Goal: Task Accomplishment & Management: Manage account settings

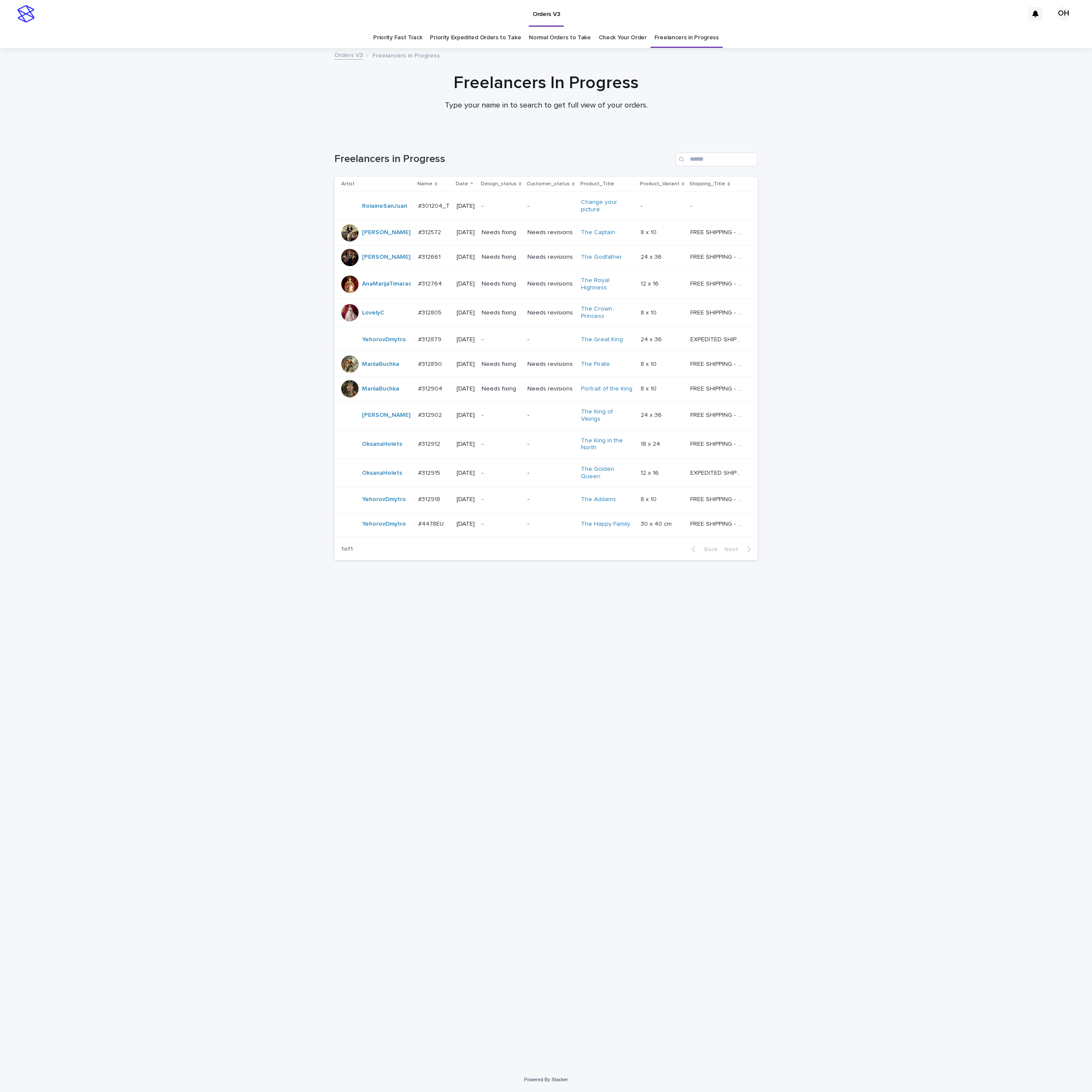
click at [1041, 328] on div "Loading... Saving… Loading... Saving… Freelancers in Progress Artist Name Date …" at bounding box center [546, 601] width 1092 height 932
click at [436, 469] on p "#312915" at bounding box center [430, 472] width 24 height 9
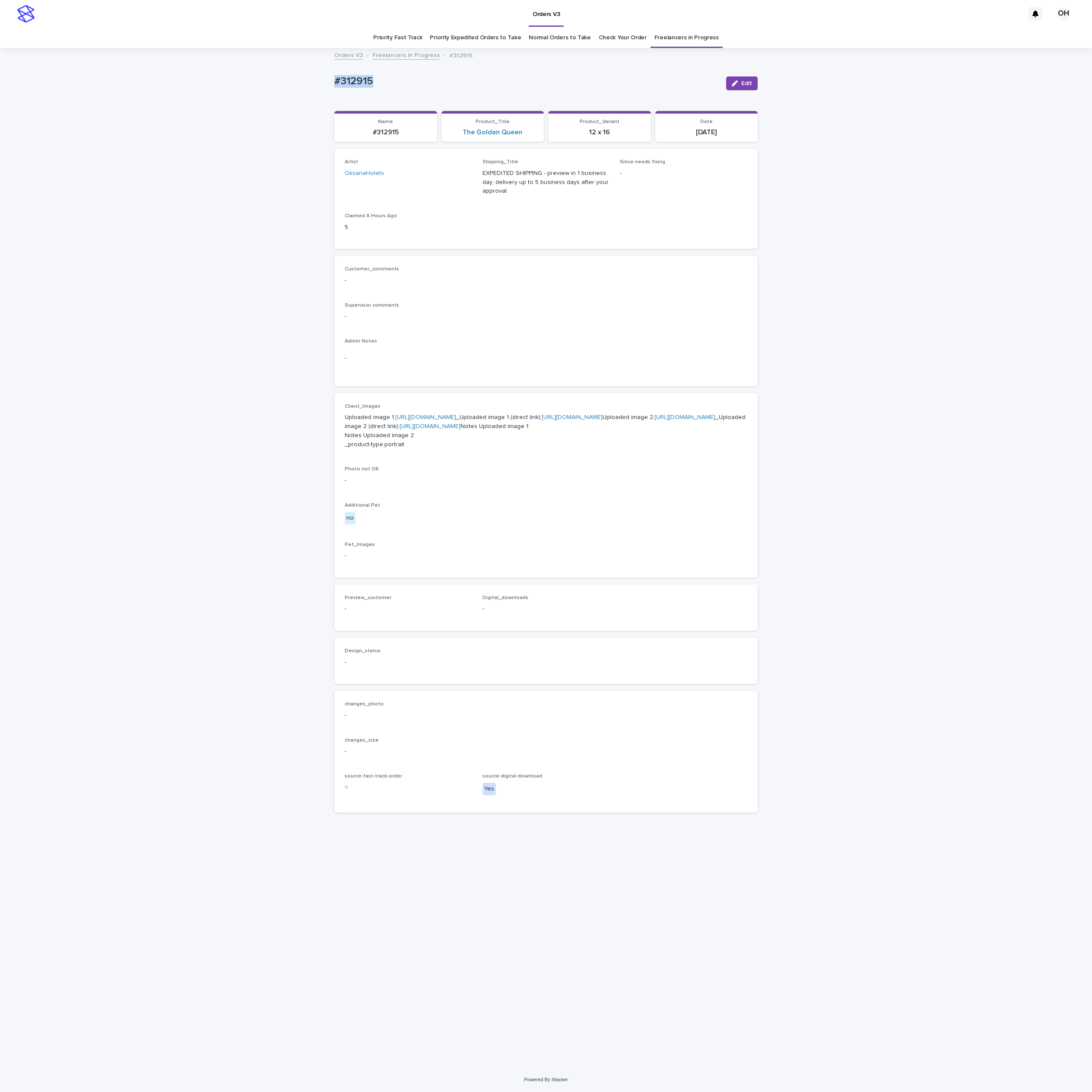
drag, startPoint x: 416, startPoint y: 72, endPoint x: 314, endPoint y: 74, distance: 102.0
click at [296, 74] on div "Loading... Saving… Loading... Saving… #312915 Edit #312915 Edit Sorry, there wa…" at bounding box center [546, 558] width 1092 height 1018
drag, startPoint x: 356, startPoint y: 78, endPoint x: 363, endPoint y: 81, distance: 7.6
copy p "#312915"
click at [444, 421] on p "Uploaded image 1: [URL][DOMAIN_NAME] _Uploaded image 1 (direct link): [URL][DOM…" at bounding box center [546, 431] width 402 height 36
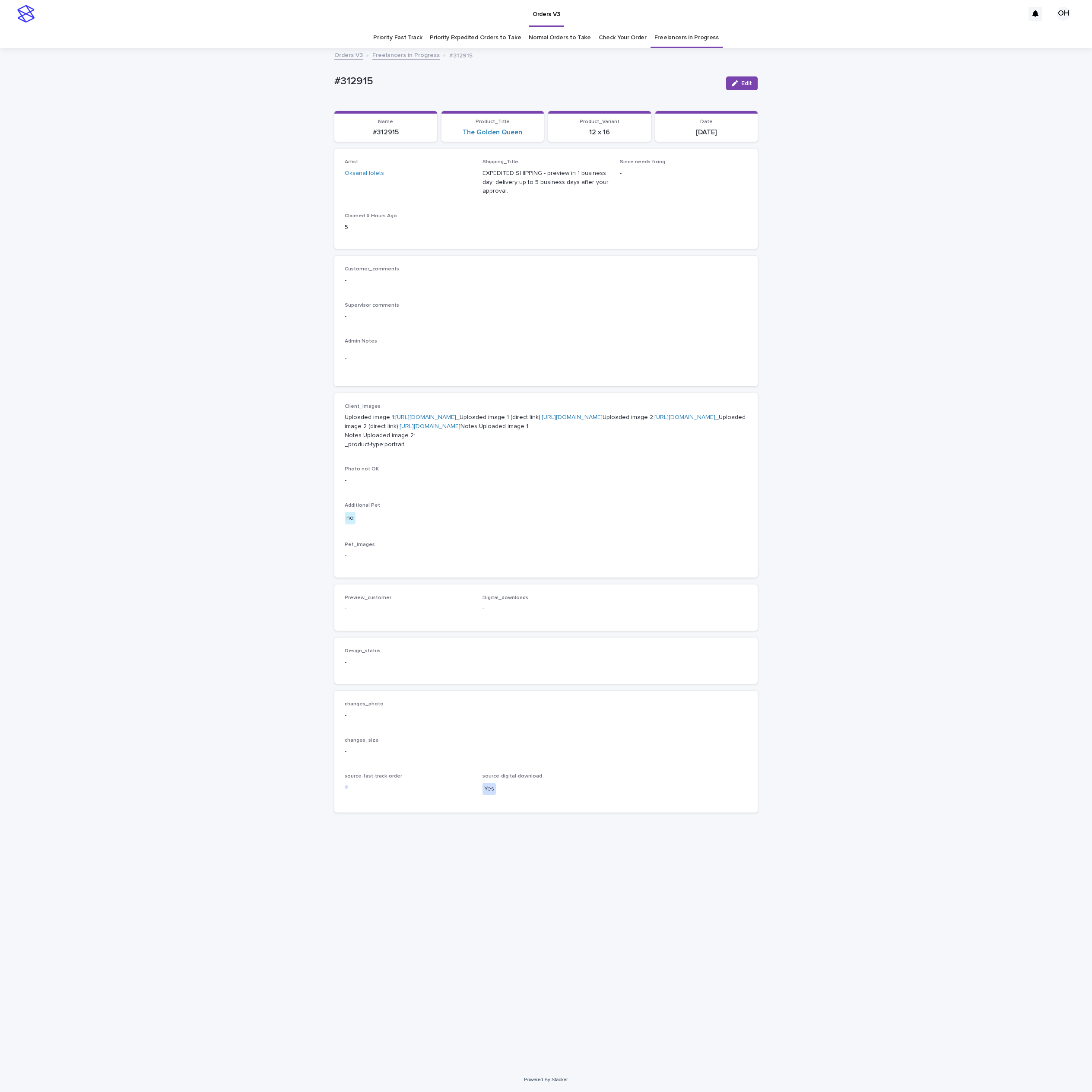
click at [453, 420] on link "[URL][DOMAIN_NAME]" at bounding box center [426, 417] width 61 height 6
click at [654, 420] on link "[URL][DOMAIN_NAME]" at bounding box center [685, 417] width 61 height 6
drag, startPoint x: 887, startPoint y: 260, endPoint x: 870, endPoint y: 228, distance: 36.2
click at [887, 259] on div "Loading... Saving… Loading... Saving… #312915 Edit #312915 Edit Sorry, there wa…" at bounding box center [546, 558] width 1092 height 1018
drag, startPoint x: 954, startPoint y: 301, endPoint x: 939, endPoint y: 300, distance: 15.0
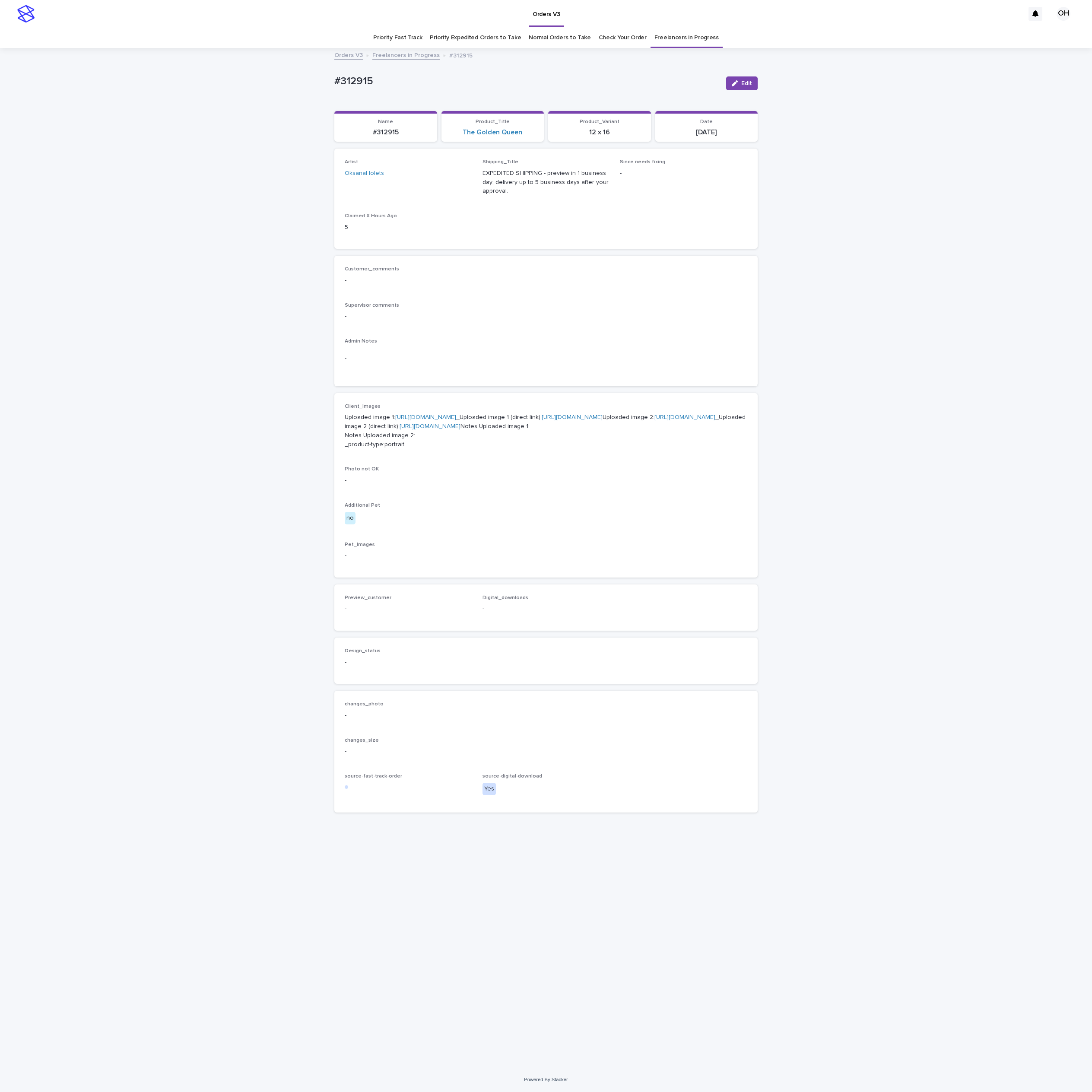
click at [954, 301] on div "Loading... Saving… Loading... Saving… #312915 Edit #312915 Edit Sorry, there wa…" at bounding box center [546, 558] width 1092 height 1018
drag, startPoint x: 980, startPoint y: 308, endPoint x: 947, endPoint y: 302, distance: 33.5
click at [980, 308] on div "Loading... Saving… Loading... Saving… #312915 Edit #312915 Edit Sorry, there wa…" at bounding box center [546, 558] width 1092 height 1018
drag, startPoint x: 370, startPoint y: 70, endPoint x: 345, endPoint y: 66, distance: 25.3
click at [301, 60] on div "Orders V3 OH Priority Fast Track Priority Expedited Orders to Take Normal Order…" at bounding box center [546, 546] width 1092 height 1092
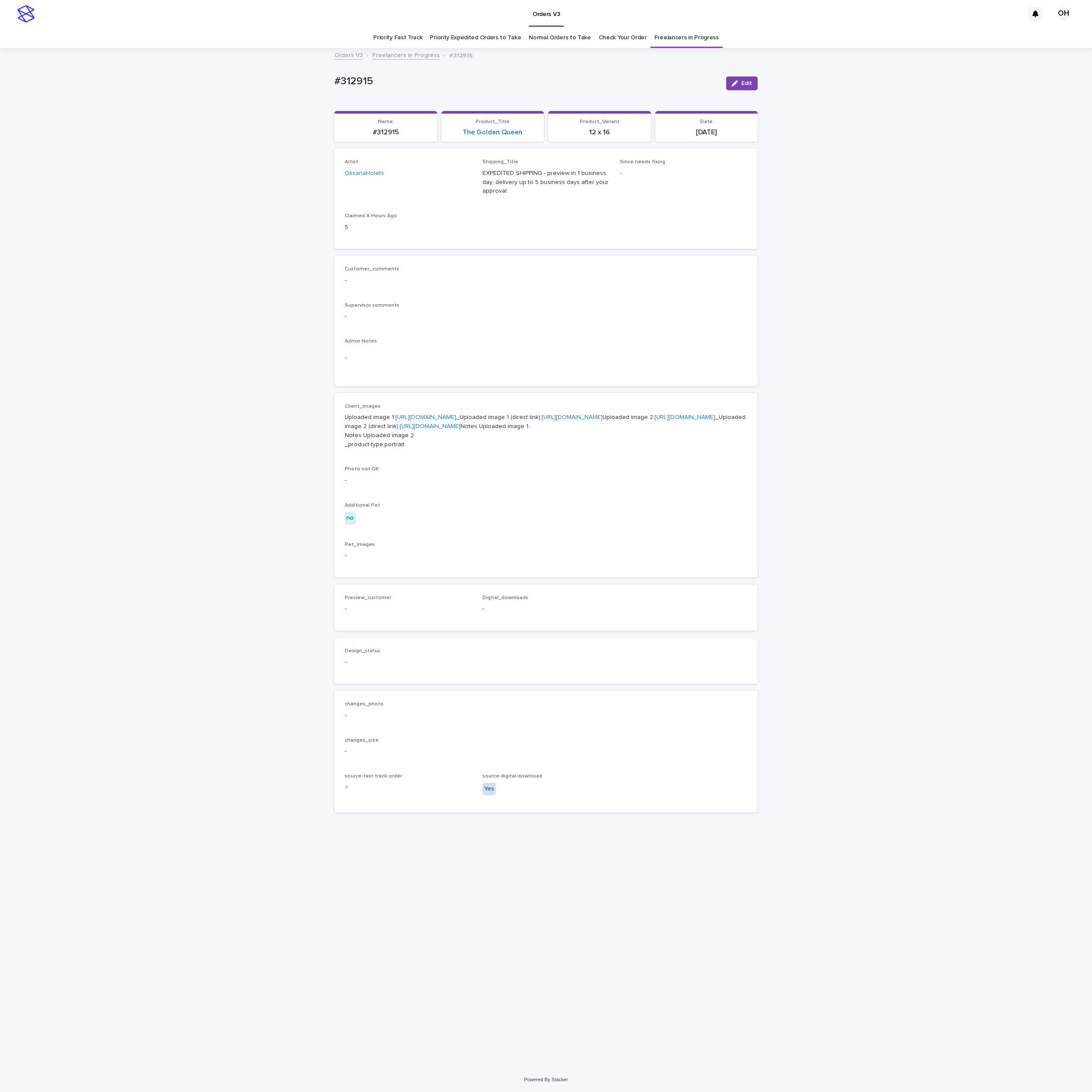
drag, startPoint x: 358, startPoint y: 68, endPoint x: 812, endPoint y: 91, distance: 454.6
click at [866, 84] on div "Loading... Saving… Loading... Saving… #312915 Edit #312915 Edit Sorry, there wa…" at bounding box center [546, 558] width 1092 height 1018
drag, startPoint x: 382, startPoint y: 77, endPoint x: 313, endPoint y: 88, distance: 69.9
click at [313, 88] on div "Loading... Saving… Loading... Saving… #312915 Edit #312915 Edit Sorry, there wa…" at bounding box center [546, 558] width 1092 height 1018
copy p "#312915"
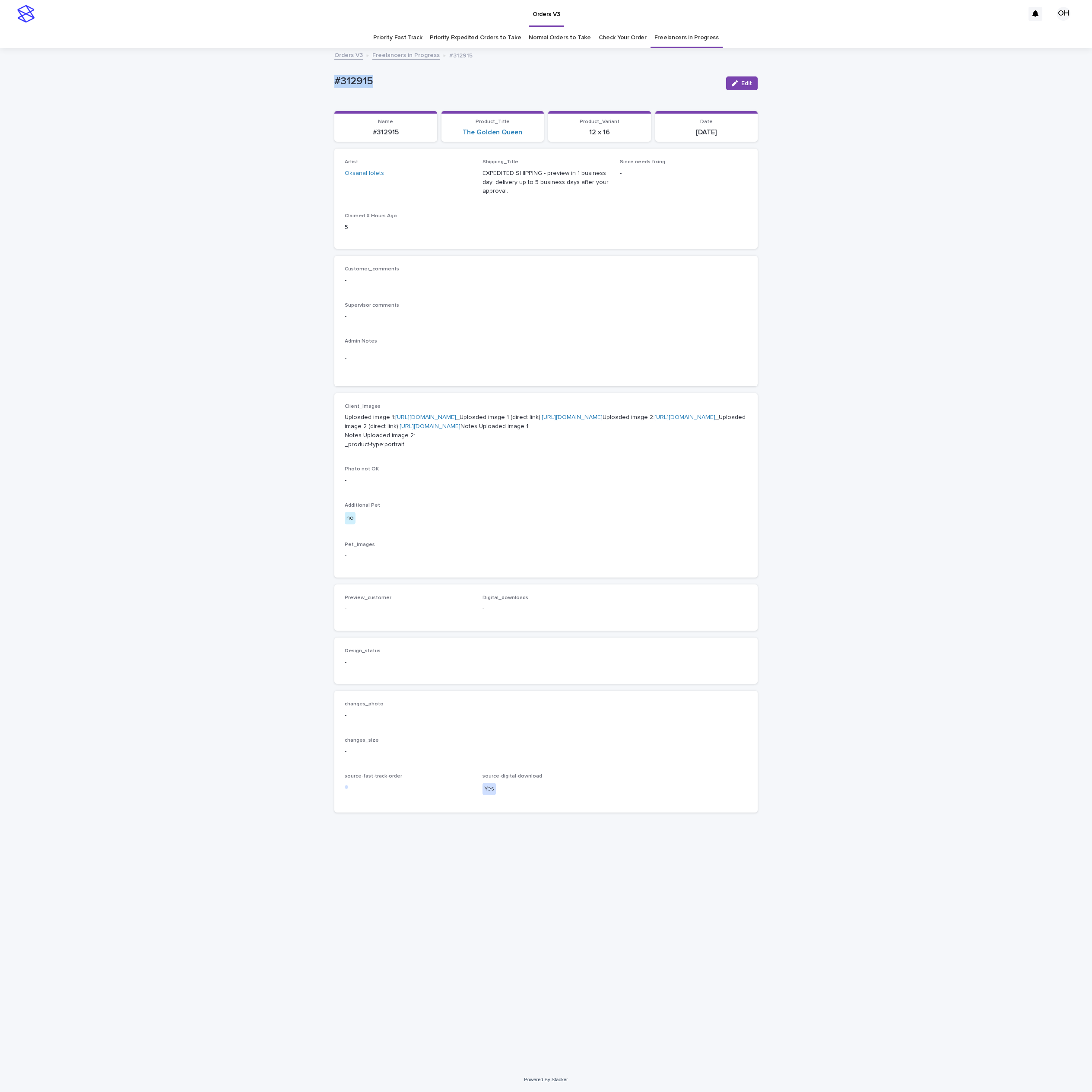
click at [598, 279] on p "-" at bounding box center [546, 281] width 402 height 9
click at [744, 84] on span "Edit" at bounding box center [746, 83] width 11 height 6
click at [361, 627] on button "Add" at bounding box center [365, 620] width 41 height 14
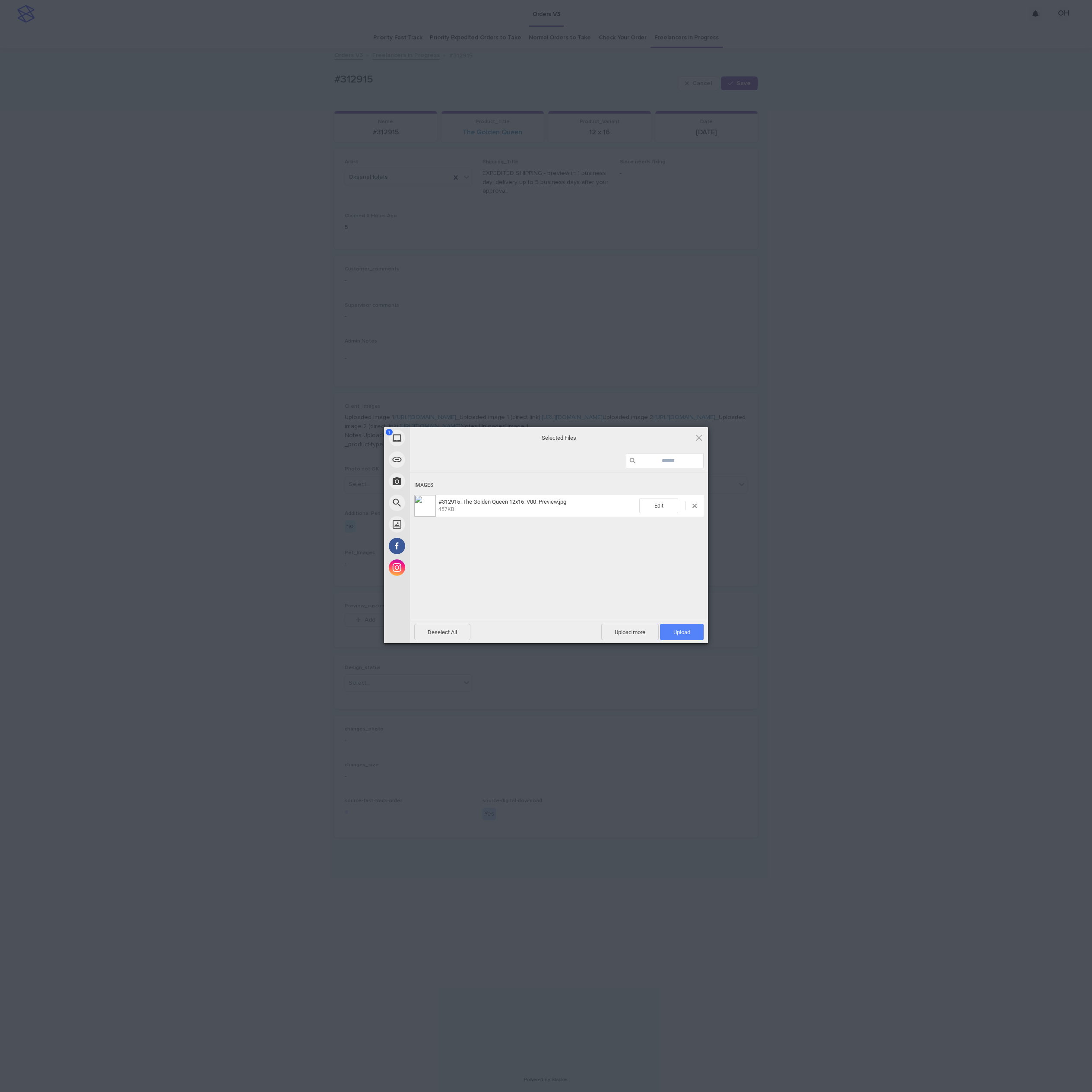
click at [686, 625] on span "Upload 1" at bounding box center [682, 632] width 44 height 17
click at [852, 511] on div "My Device Link (URL) Take Photo Web Search Unsplash Facebook Instagram Uploaded…" at bounding box center [546, 546] width 1092 height 1092
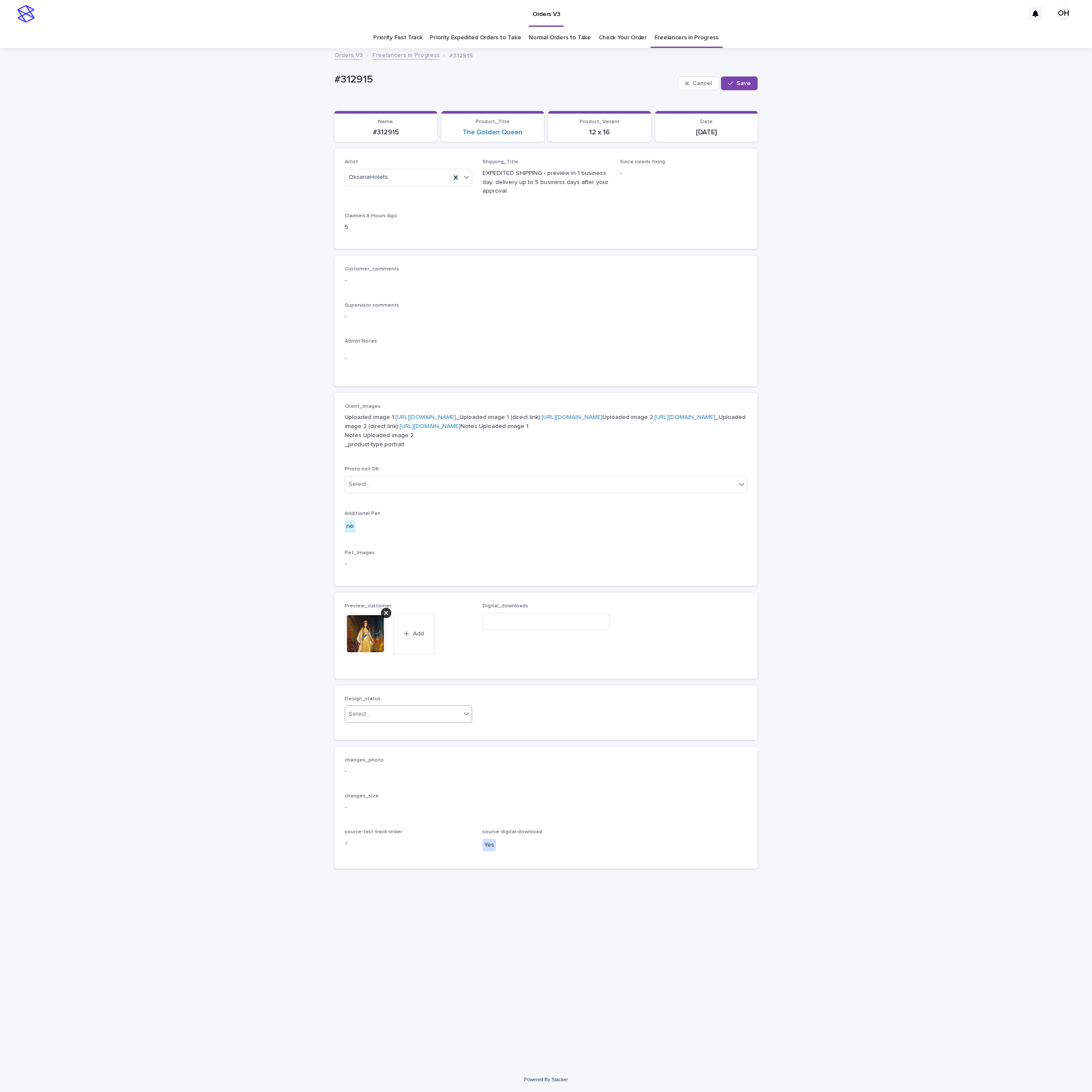
click at [391, 721] on div "Select..." at bounding box center [403, 714] width 116 height 14
click at [382, 794] on div "Uploaded" at bounding box center [408, 794] width 127 height 15
click at [745, 85] on span "Save" at bounding box center [744, 83] width 14 height 6
click at [533, 269] on p "Customer_comments" at bounding box center [546, 269] width 402 height 6
drag, startPoint x: 306, startPoint y: 74, endPoint x: 342, endPoint y: 74, distance: 36.0
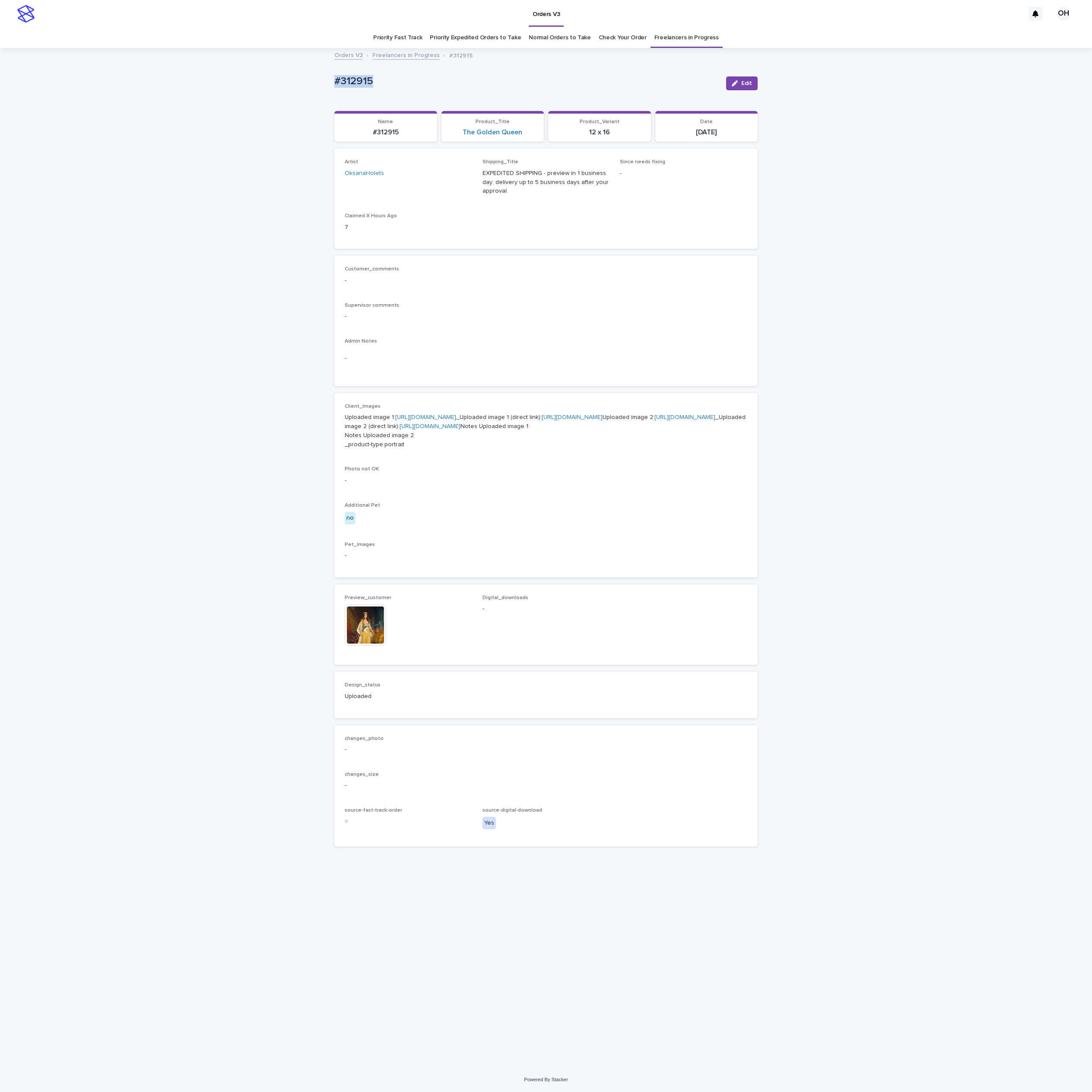
click at [303, 74] on div "Loading... Saving… Loading... Saving… #312915 Edit #312915 Edit Sorry, there wa…" at bounding box center [546, 558] width 1092 height 1018
copy p "#312915"
drag, startPoint x: 755, startPoint y: 82, endPoint x: 753, endPoint y: 486, distance: 404.0
click at [754, 82] on button "Edit" at bounding box center [742, 84] width 31 height 14
click at [571, 637] on div "Digital_downloads" at bounding box center [546, 619] width 128 height 34
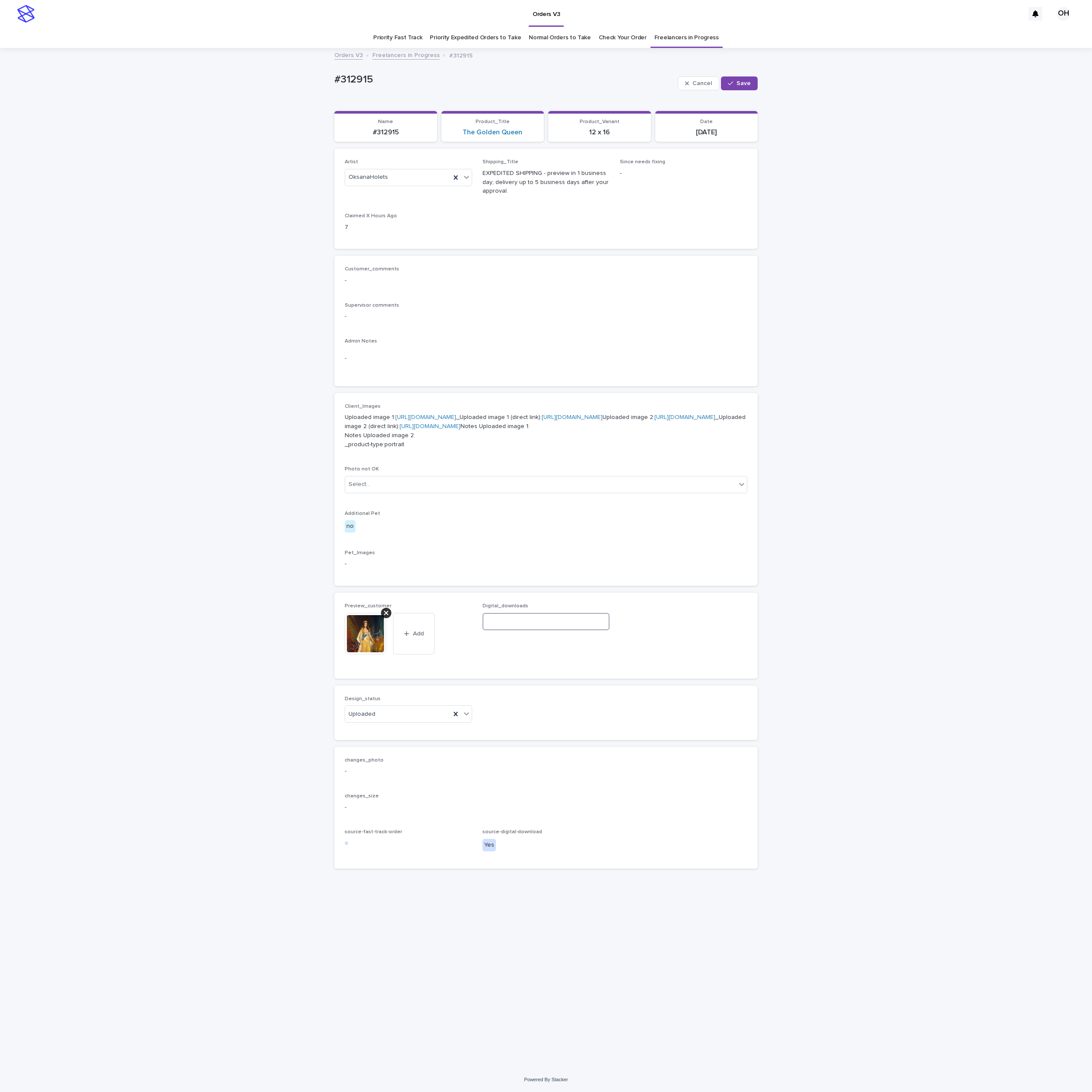
click at [572, 630] on input at bounding box center [546, 622] width 128 height 17
paste input "**********"
type input "**********"
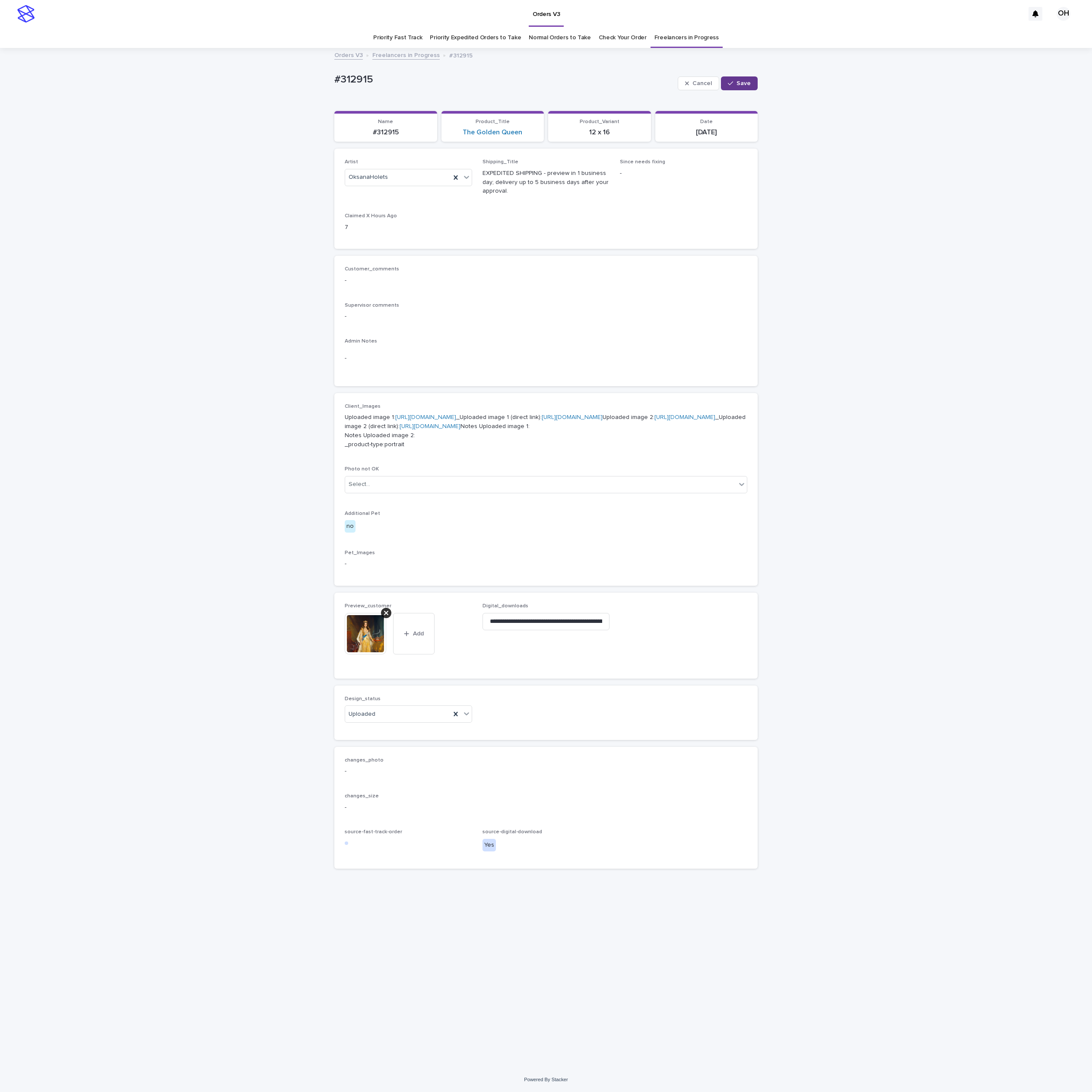
click at [751, 86] on button "Save" at bounding box center [739, 84] width 37 height 14
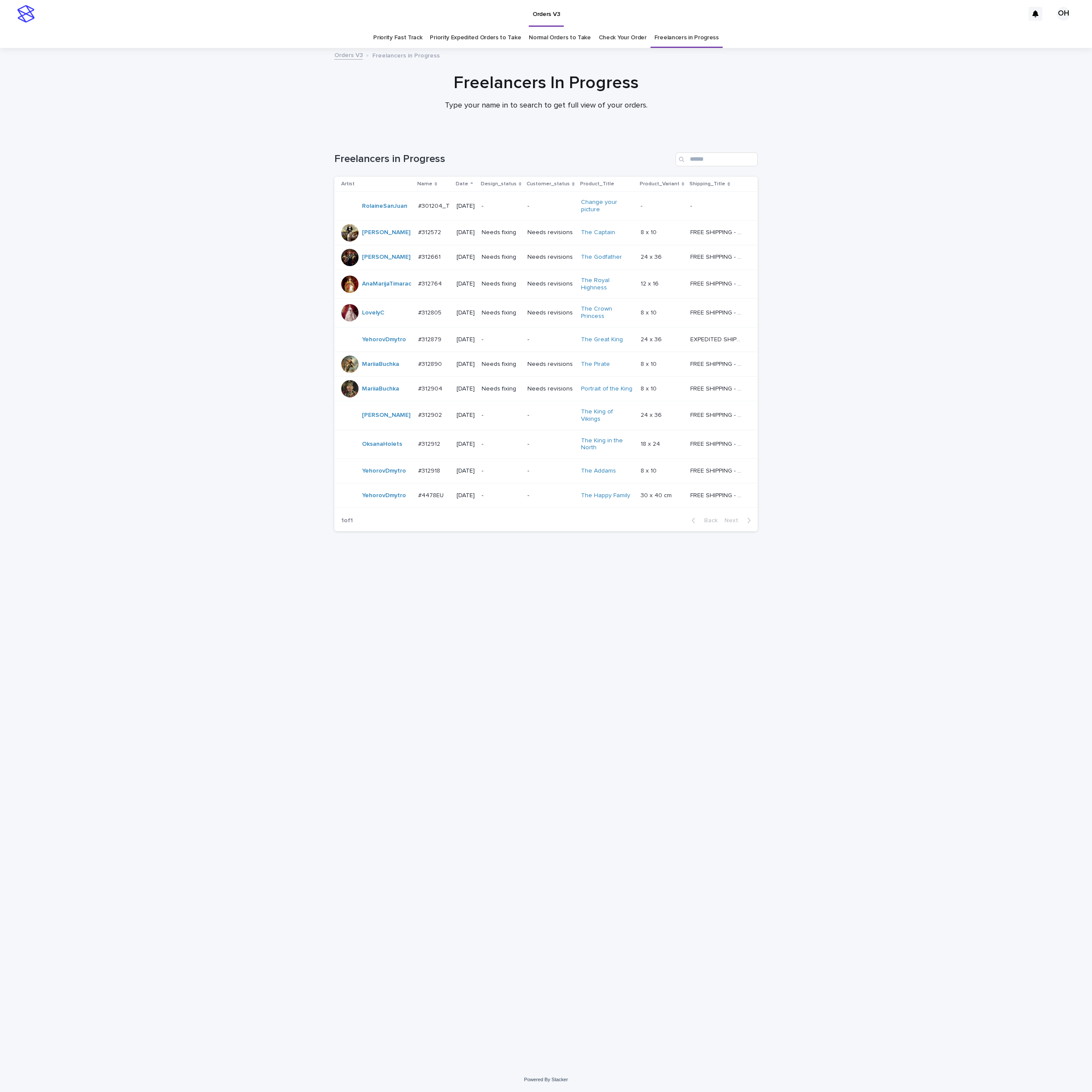
click at [423, 440] on p "#312912" at bounding box center [430, 443] width 24 height 9
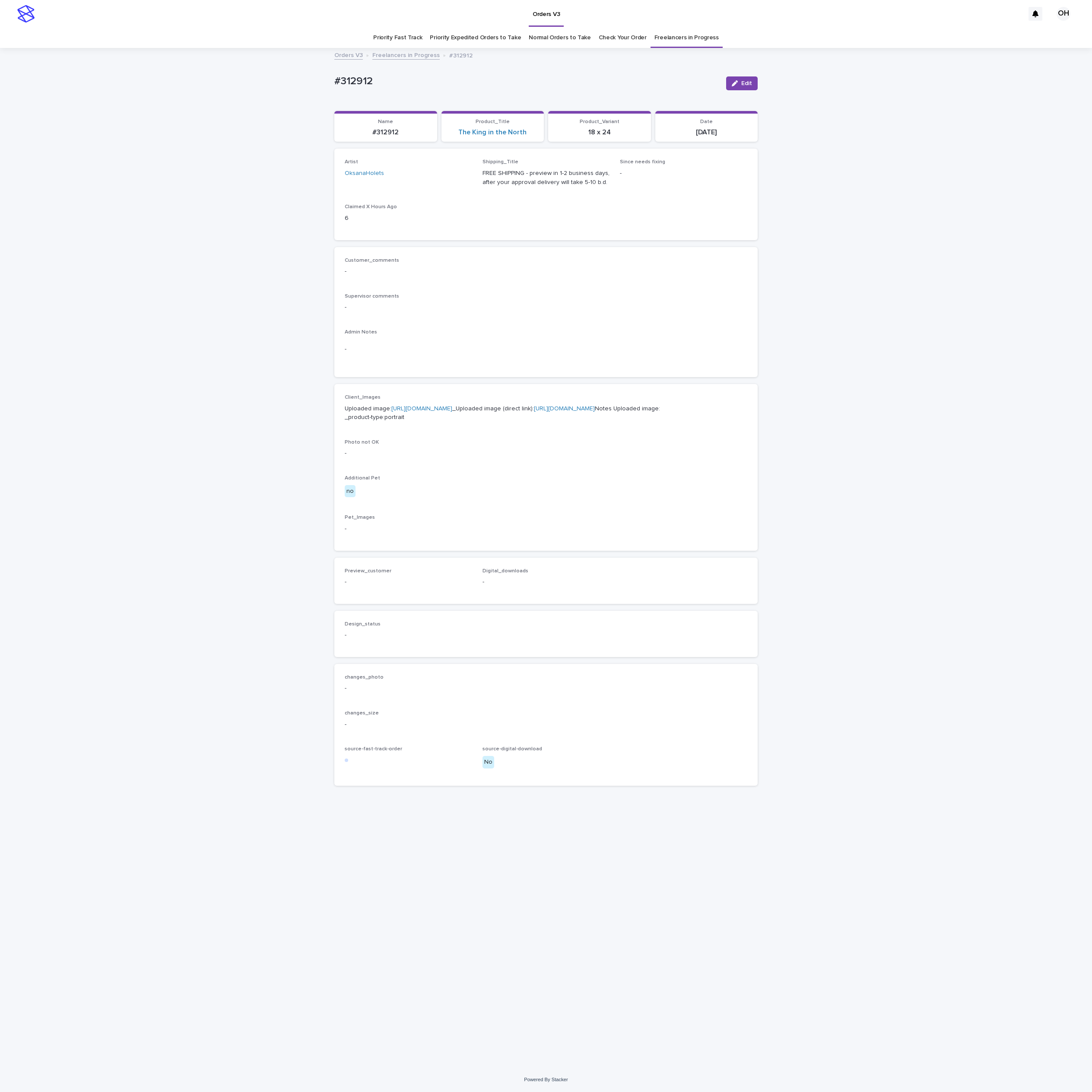
click at [418, 412] on link "[URL][DOMAIN_NAME]" at bounding box center [422, 409] width 61 height 6
drag, startPoint x: 868, startPoint y: 229, endPoint x: 860, endPoint y: 220, distance: 12.0
click at [868, 228] on div "Loading... Saving… Loading... Saving… #312912 Edit #312912 Edit Sorry, there wa…" at bounding box center [546, 558] width 1092 height 1018
click at [824, 345] on div "Loading... Saving… Loading... Saving… #312912 Edit #312912 Edit Sorry, there wa…" at bounding box center [546, 558] width 1092 height 1018
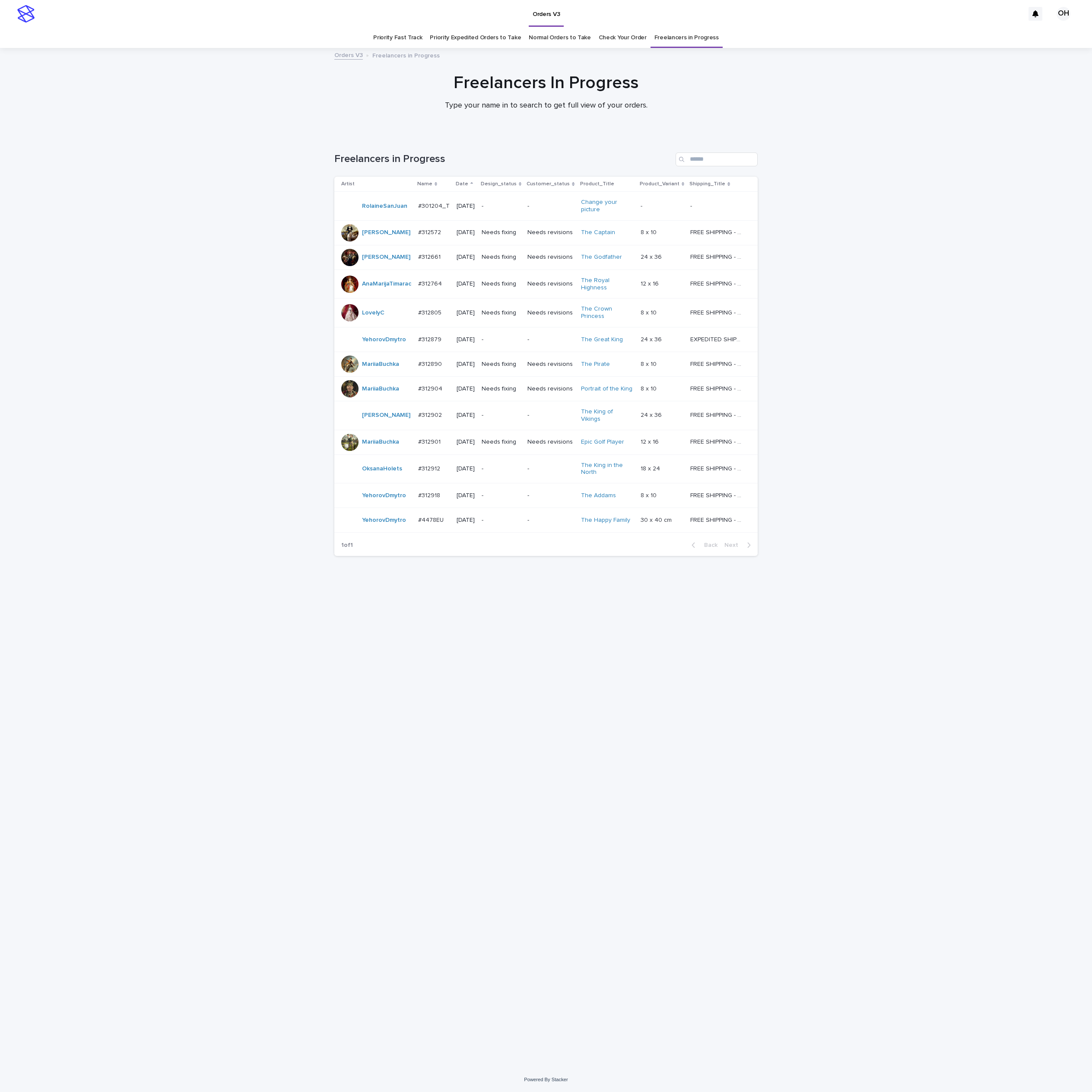
click at [619, 42] on link "Check Your Order" at bounding box center [622, 37] width 48 height 20
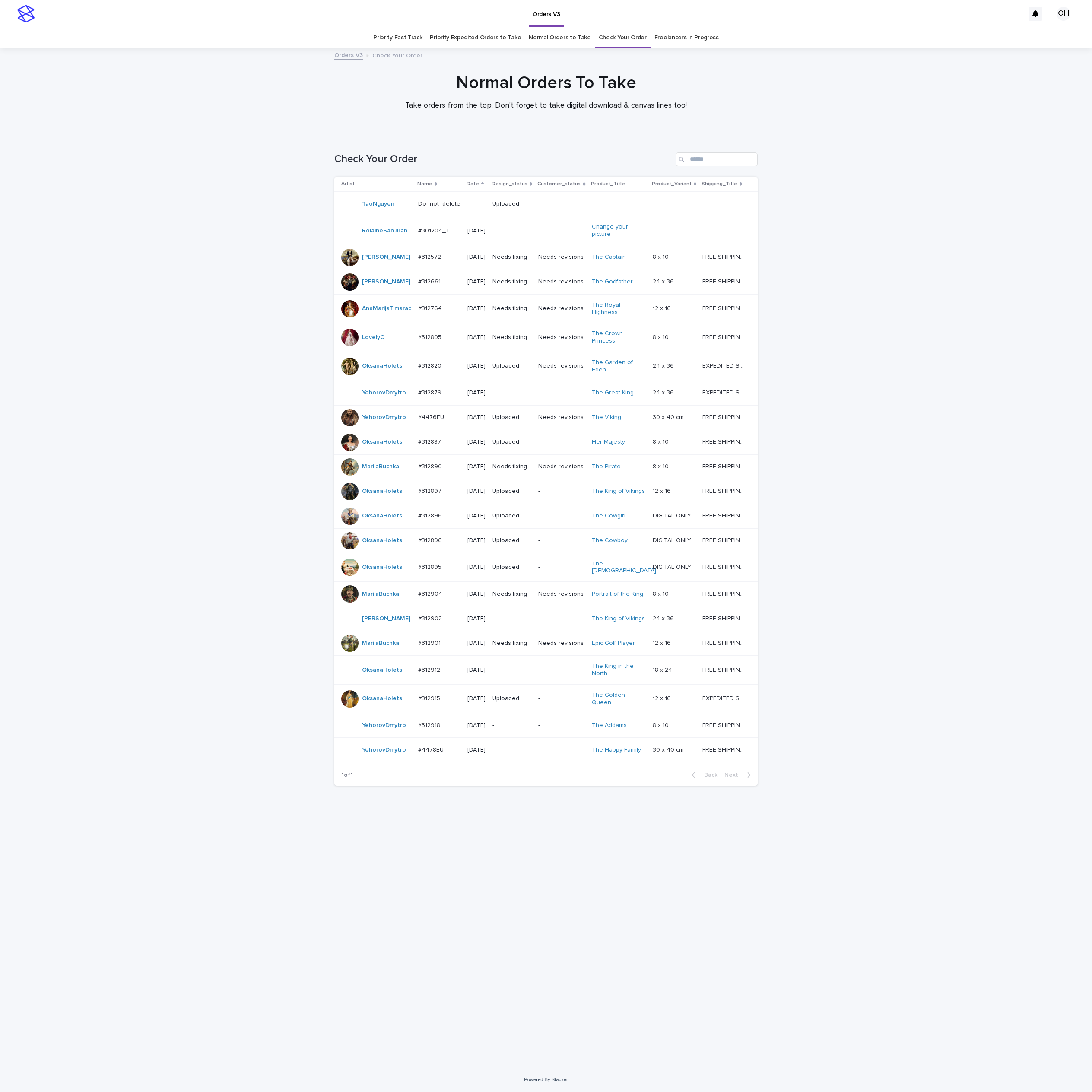
click at [972, 145] on div "Loading... Saving… Loading... Saving… Check Your Order Artist Name Date Design_…" at bounding box center [546, 601] width 1092 height 932
click at [974, 578] on div "Loading... Saving… Loading... Saving… Check Your Order Artist Name Date Design_…" at bounding box center [546, 601] width 1092 height 932
click at [1003, 437] on div "Loading... Saving… Loading... Saving… Check Your Order Artist Name Date Design_…" at bounding box center [546, 601] width 1092 height 932
click at [426, 674] on p "#312912" at bounding box center [430, 669] width 24 height 9
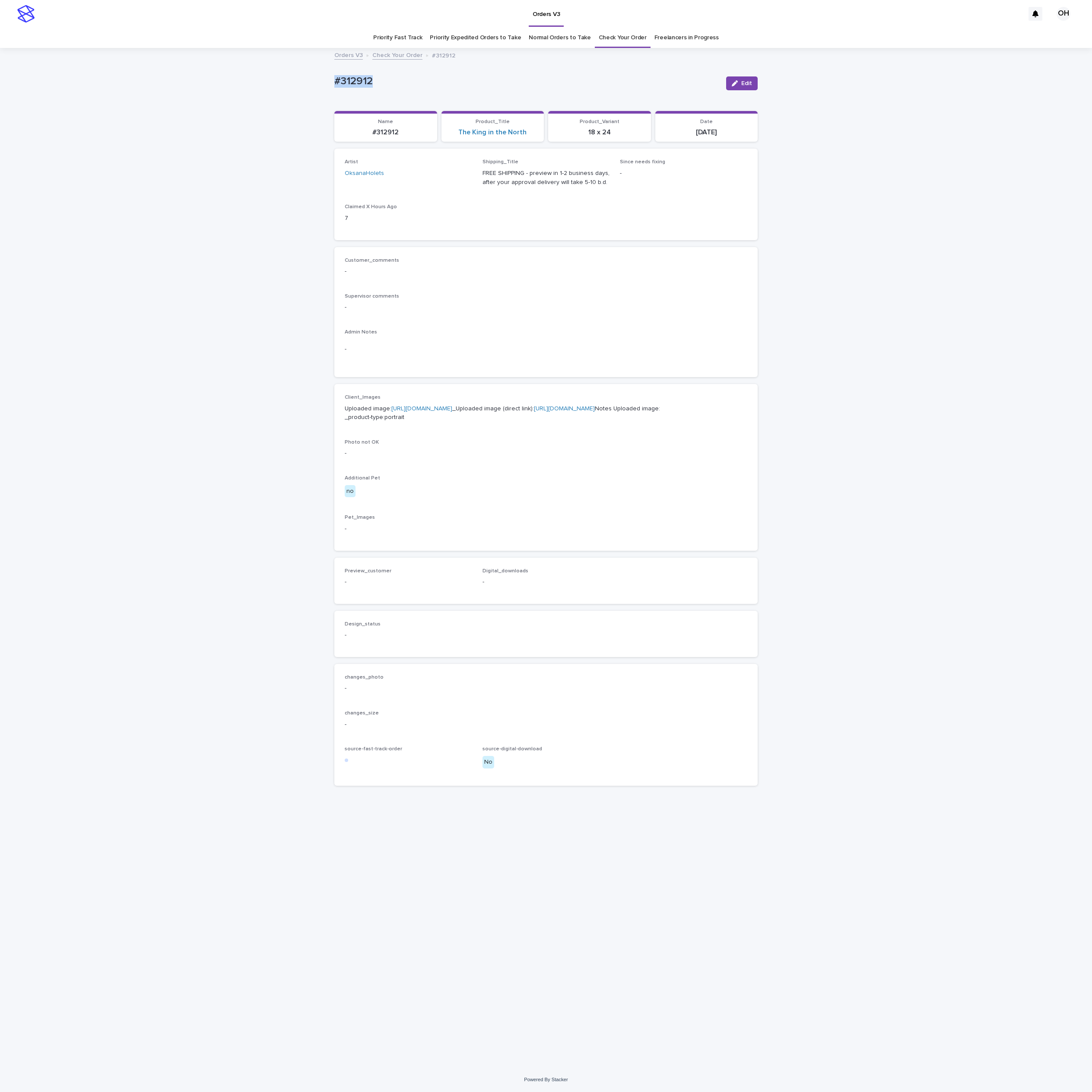
drag, startPoint x: 382, startPoint y: 74, endPoint x: 309, endPoint y: 69, distance: 73.2
click at [303, 71] on div "Loading... Saving… Loading... Saving… #312912 Edit #312912 Edit Sorry, there wa…" at bounding box center [546, 558] width 1092 height 1018
copy p "#312912"
click at [638, 305] on p "-" at bounding box center [546, 307] width 402 height 9
drag, startPoint x: 1067, startPoint y: 515, endPoint x: 1052, endPoint y: 379, distance: 136.8
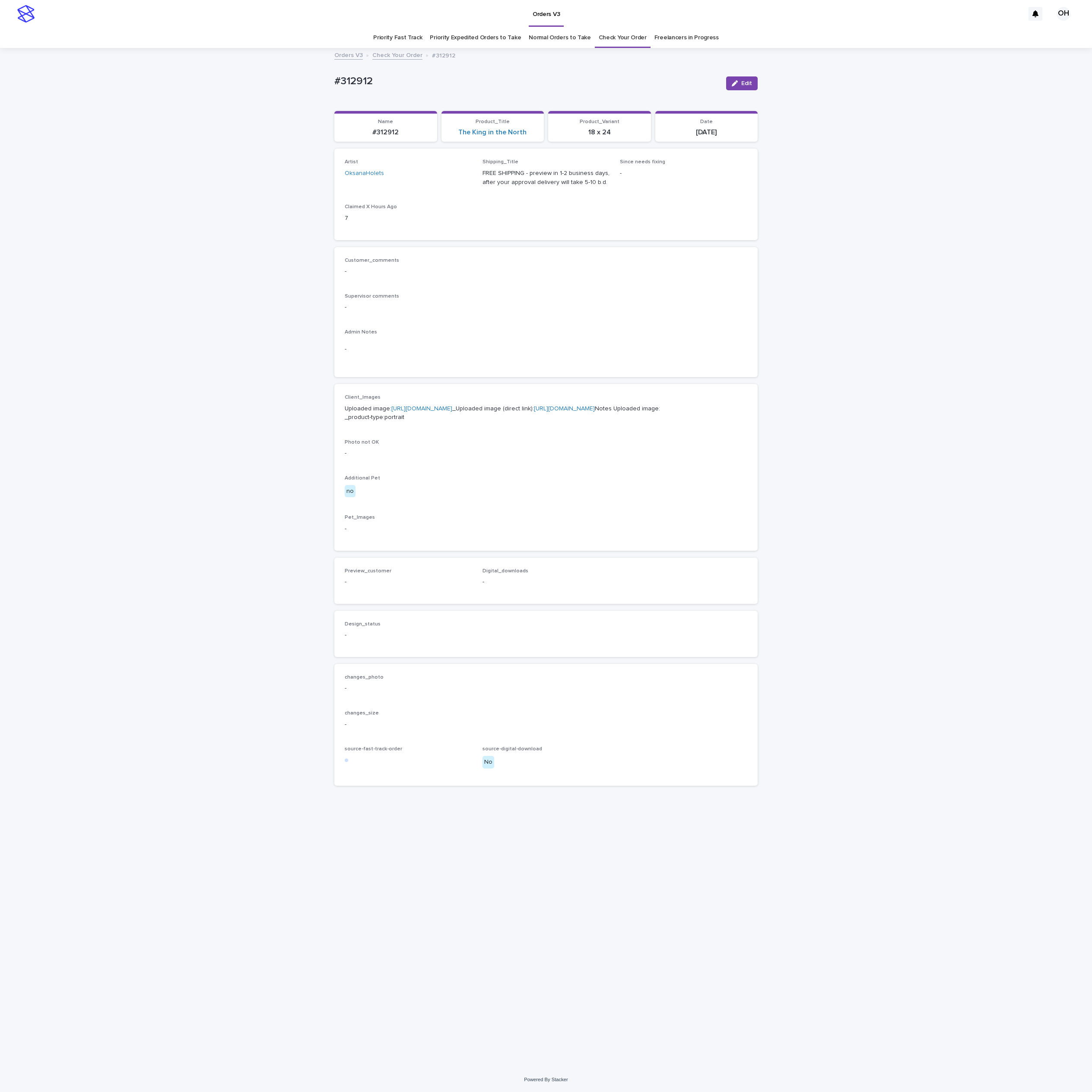
click at [1067, 514] on div "Loading... Saving… Loading... Saving… #312912 Edit #312912 Edit Sorry, there wa…" at bounding box center [546, 558] width 1092 height 1018
drag, startPoint x: 356, startPoint y: 75, endPoint x: 329, endPoint y: 75, distance: 27.0
click at [294, 70] on div "Loading... Saving… Loading... Saving… #312912 Edit #312912 Edit Sorry, there wa…" at bounding box center [546, 558] width 1092 height 1018
copy p "#312912"
click at [787, 263] on div "Loading... Saving… Loading... Saving… #312912 Edit #312912 Edit Sorry, there wa…" at bounding box center [546, 558] width 1092 height 1018
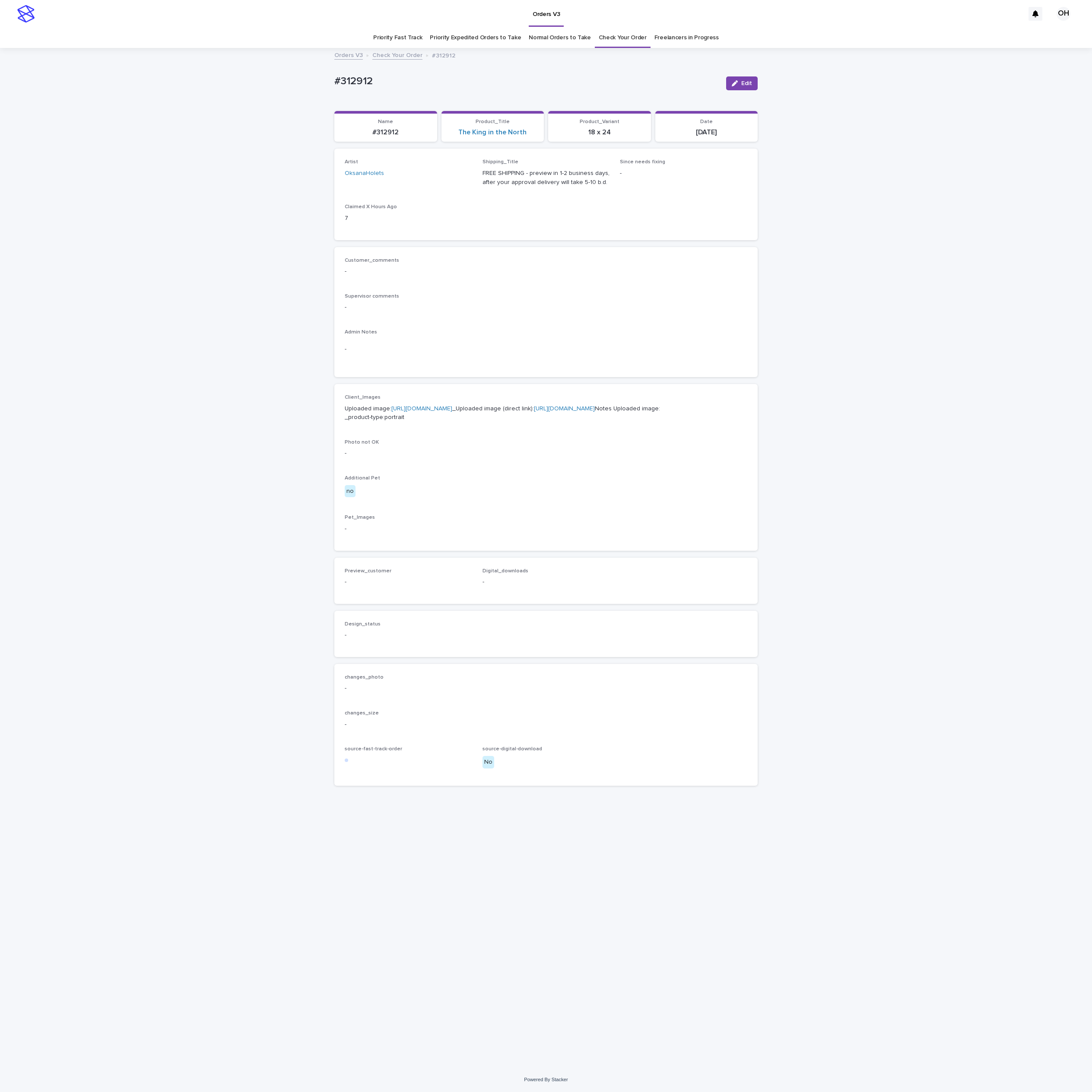
click at [755, 81] on button "Edit" at bounding box center [742, 84] width 31 height 14
click at [365, 595] on span "Add" at bounding box center [370, 592] width 11 height 6
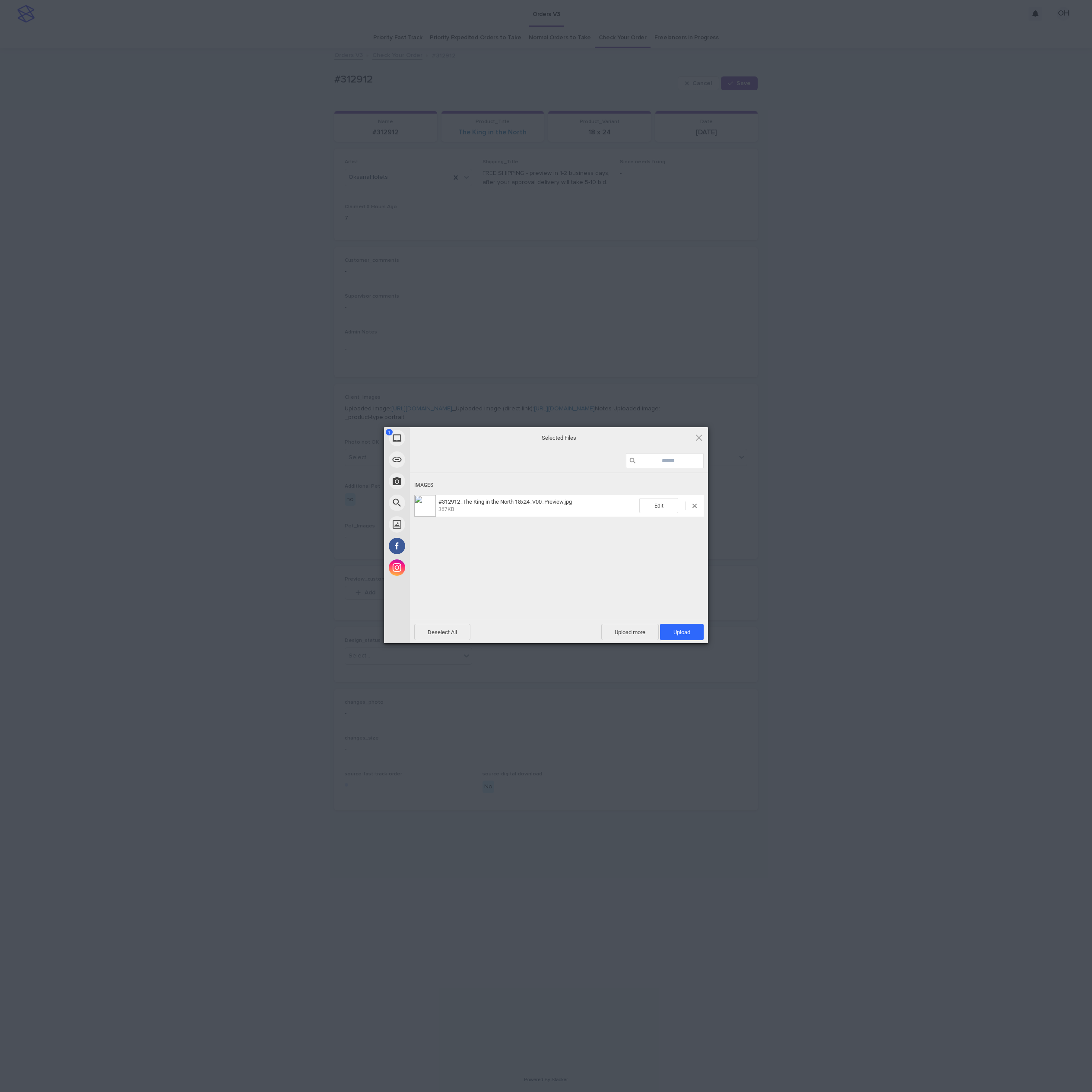
click at [688, 632] on span "Upload 1" at bounding box center [682, 632] width 17 height 7
click at [900, 423] on div "My Device Link (URL) Take Photo Web Search Unsplash Facebook Instagram Uploaded…" at bounding box center [546, 546] width 1092 height 1092
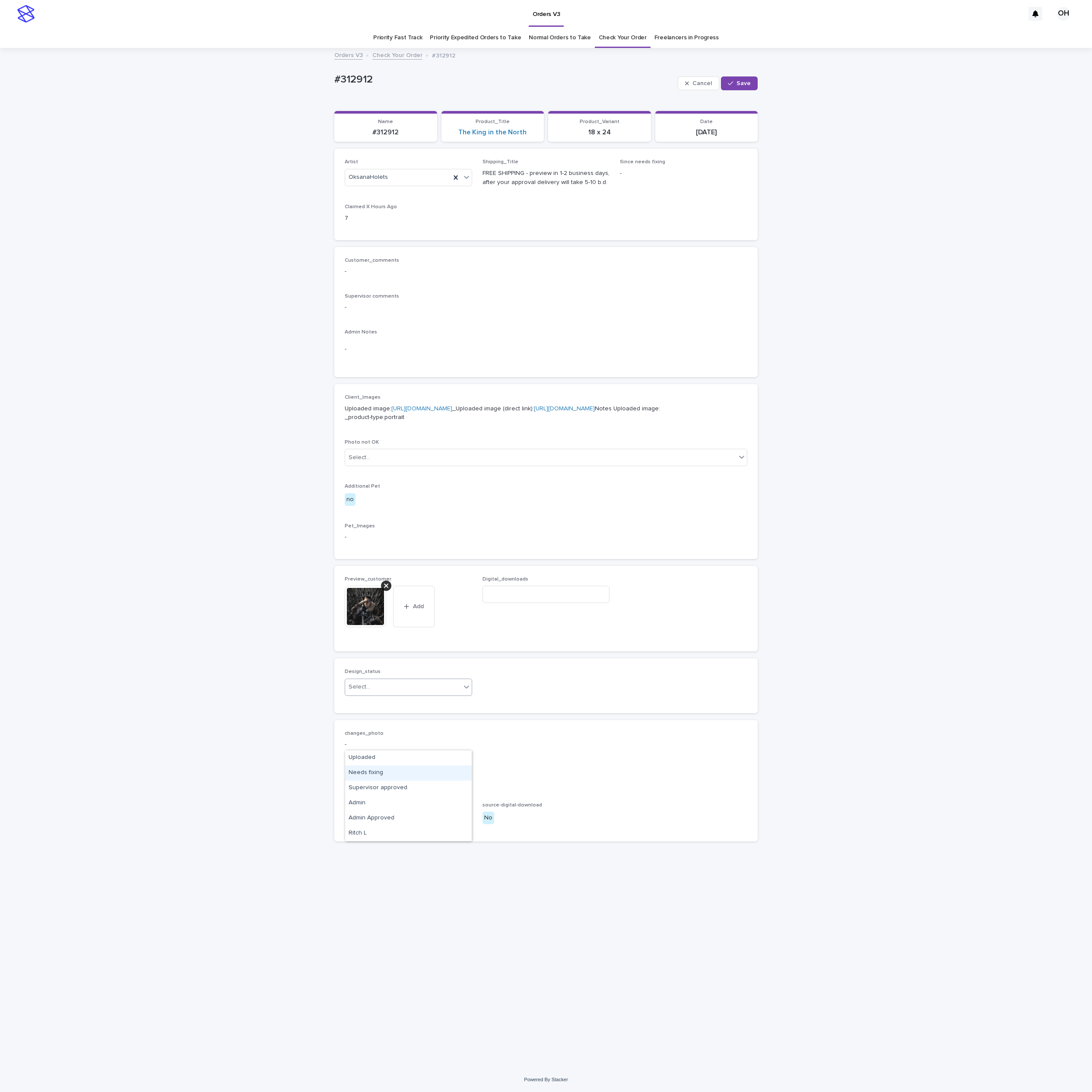
click at [821, 375] on div "Loading... Saving… Loading... Saving… #312912 Cancel Save #312912 Cancel Save S…" at bounding box center [546, 558] width 1092 height 1018
click at [385, 760] on div "Uploaded" at bounding box center [408, 757] width 127 height 15
click at [743, 86] on span "Save" at bounding box center [744, 83] width 14 height 6
drag, startPoint x: 403, startPoint y: 88, endPoint x: 322, endPoint y: 74, distance: 82.2
click at [319, 74] on div "Loading... Saving… Loading... Saving… #312912 Edit #312912 Edit Sorry, there wa…" at bounding box center [546, 558] width 1092 height 1018
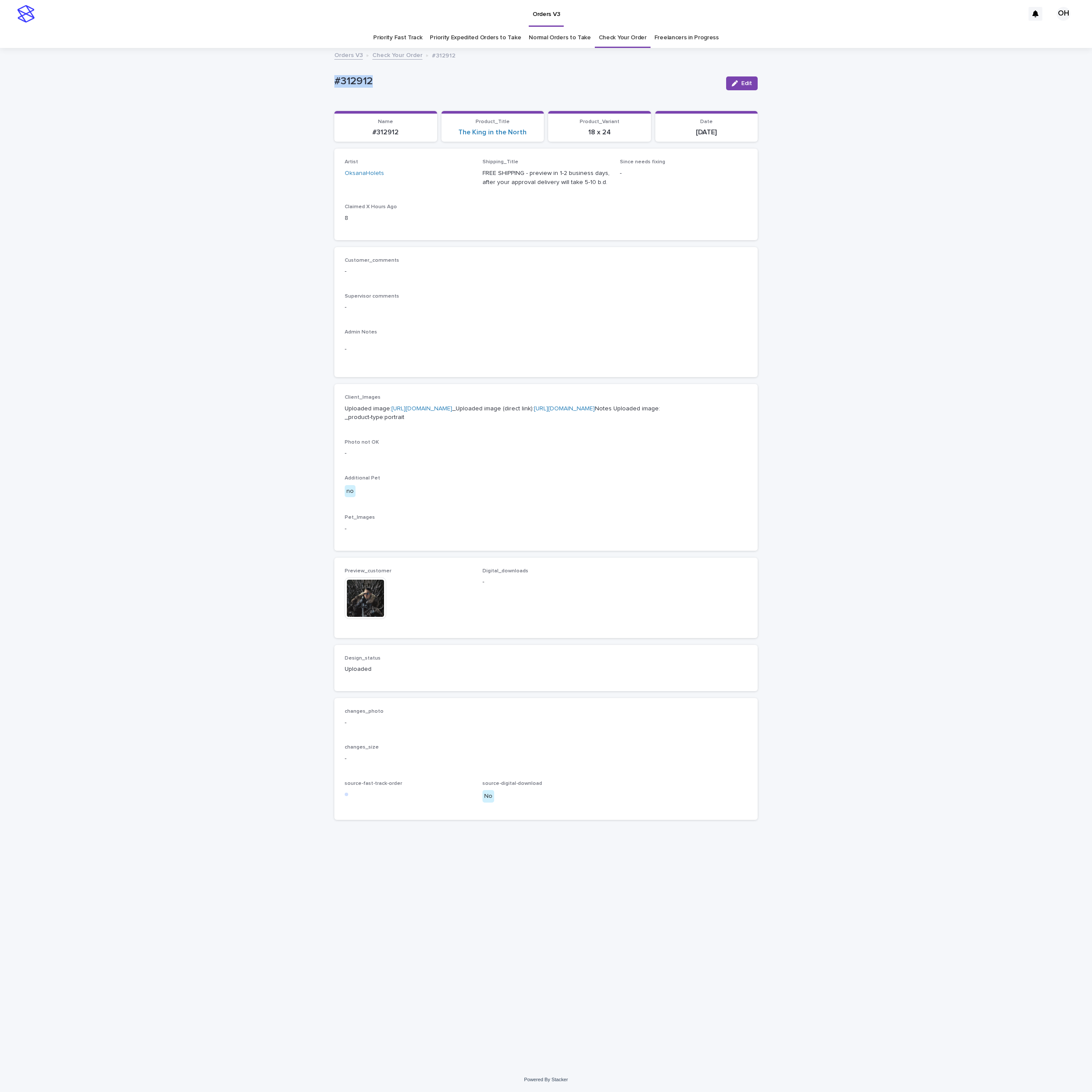
copy p "#312912"
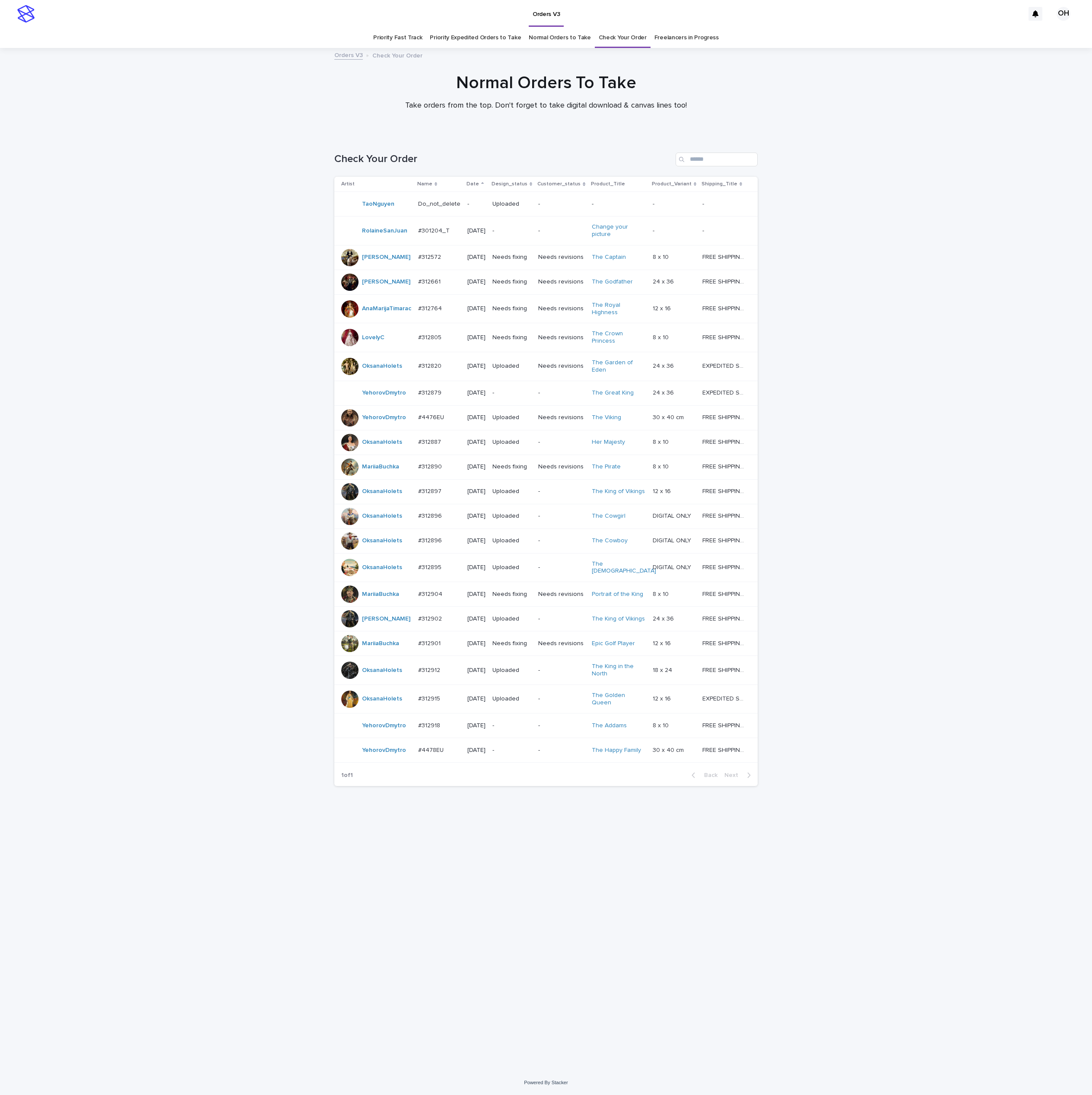
click at [424, 421] on p "#4476EU" at bounding box center [432, 417] width 27 height 9
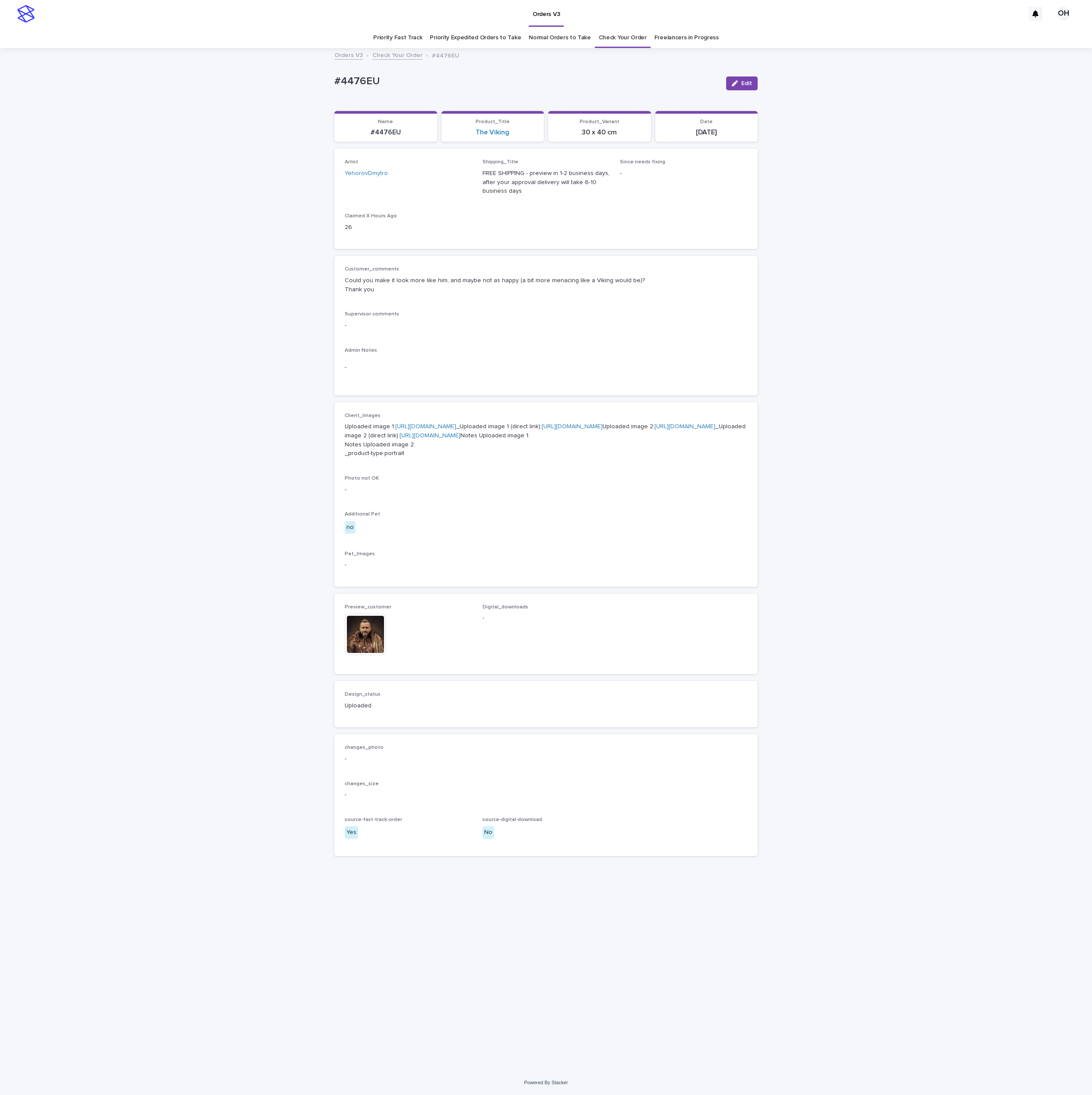
click at [456, 429] on link "[URL][DOMAIN_NAME]" at bounding box center [426, 427] width 61 height 6
drag, startPoint x: 392, startPoint y: 84, endPoint x: 349, endPoint y: 76, distance: 43.7
click at [313, 82] on div "Loading... Saving… Loading... Saving… #4476EU Edit #4476EU Edit Sorry, there wa…" at bounding box center [546, 559] width 1092 height 1021
copy p "#4476EU"
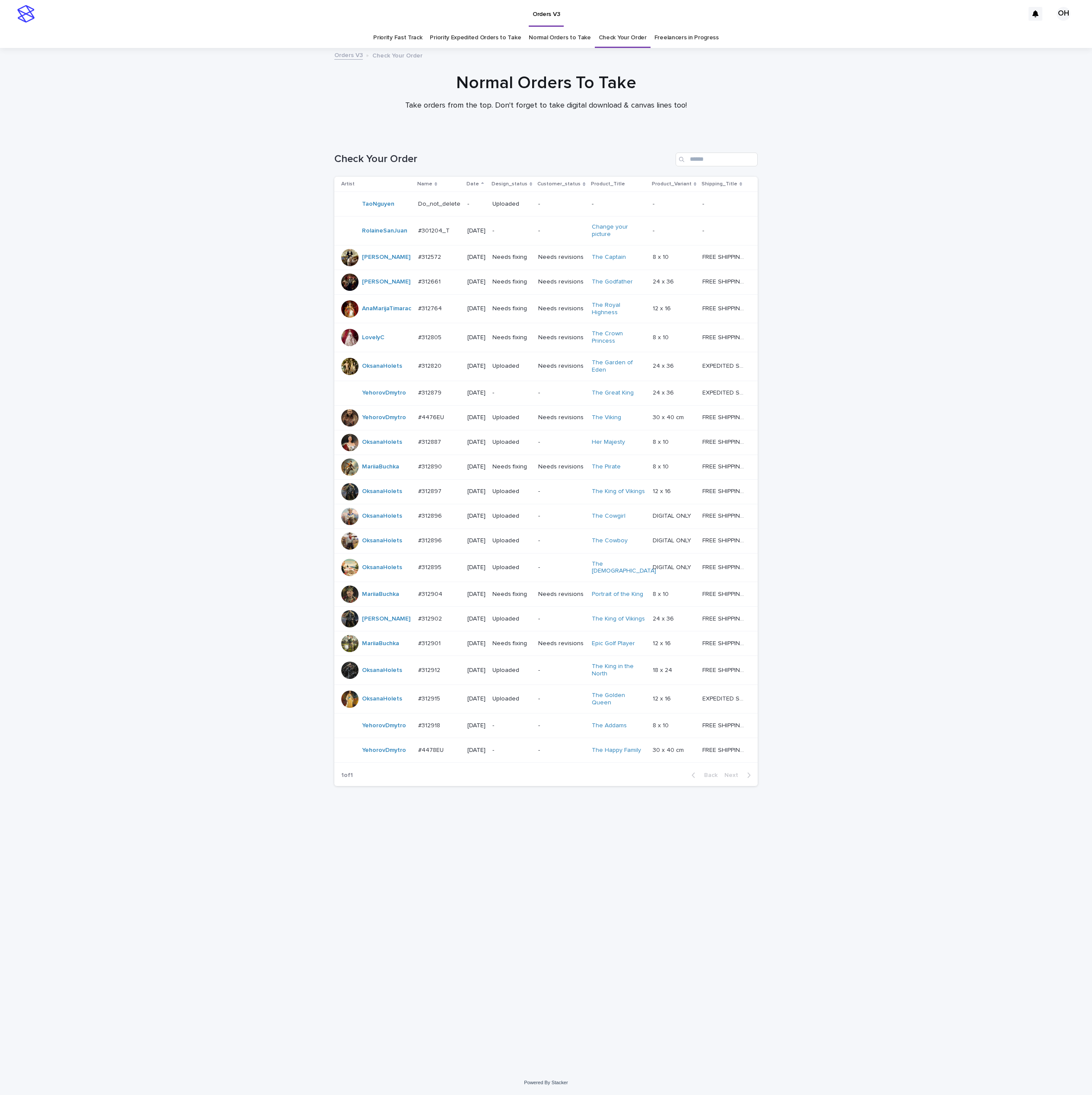
click at [433, 674] on p "#312912" at bounding box center [430, 669] width 24 height 9
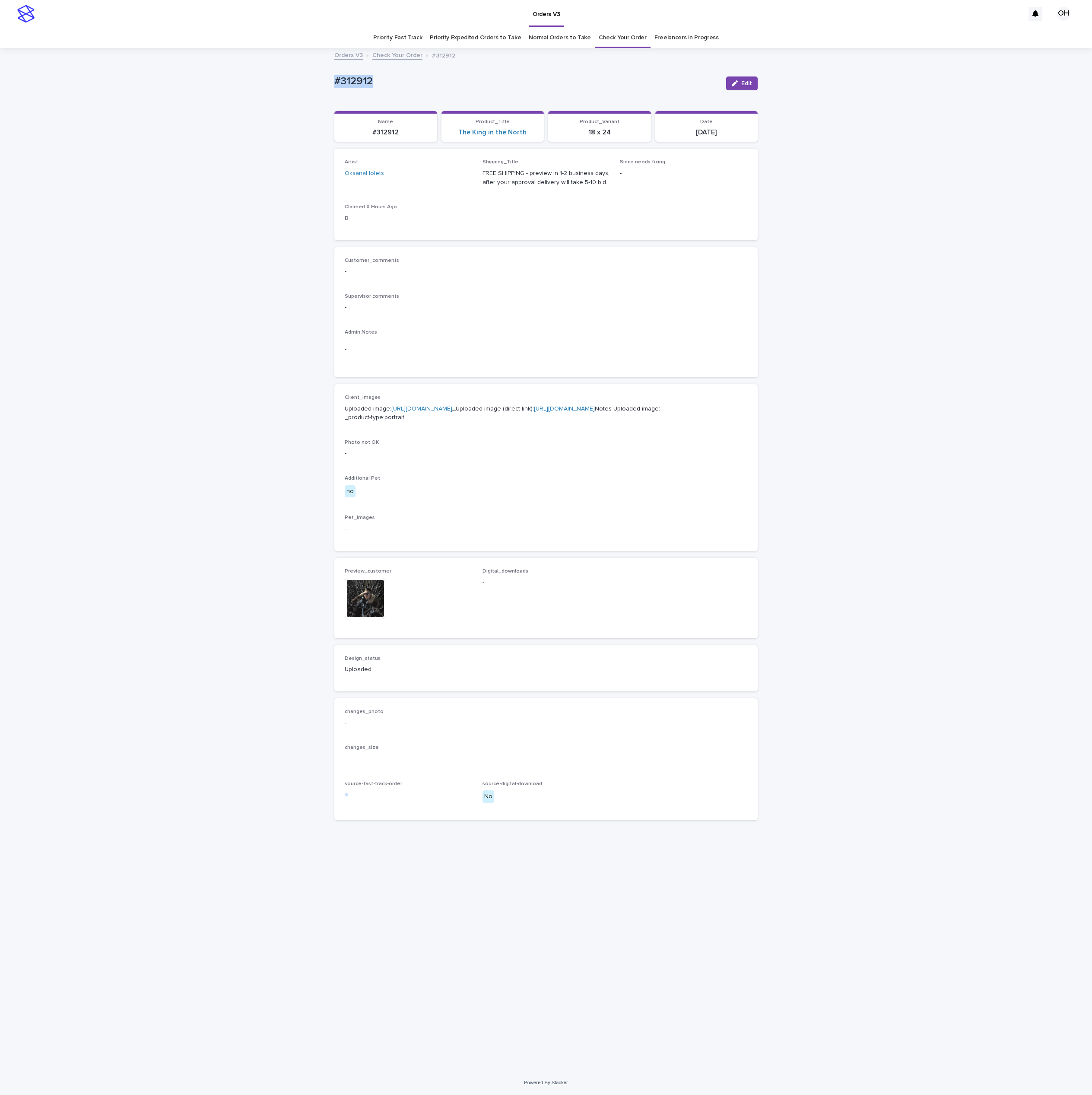
drag, startPoint x: 308, startPoint y: 78, endPoint x: 350, endPoint y: 93, distance: 44.6
click at [301, 81] on div "Loading... Saving… Loading... Saving… #312912 Edit #312912 Edit Sorry, there wa…" at bounding box center [546, 559] width 1092 height 1021
copy p "#312912"
click at [828, 79] on div "Loading... Saving… Loading... Saving… #312912 Edit #312912 Edit Sorry, there wa…" at bounding box center [546, 559] width 1092 height 1021
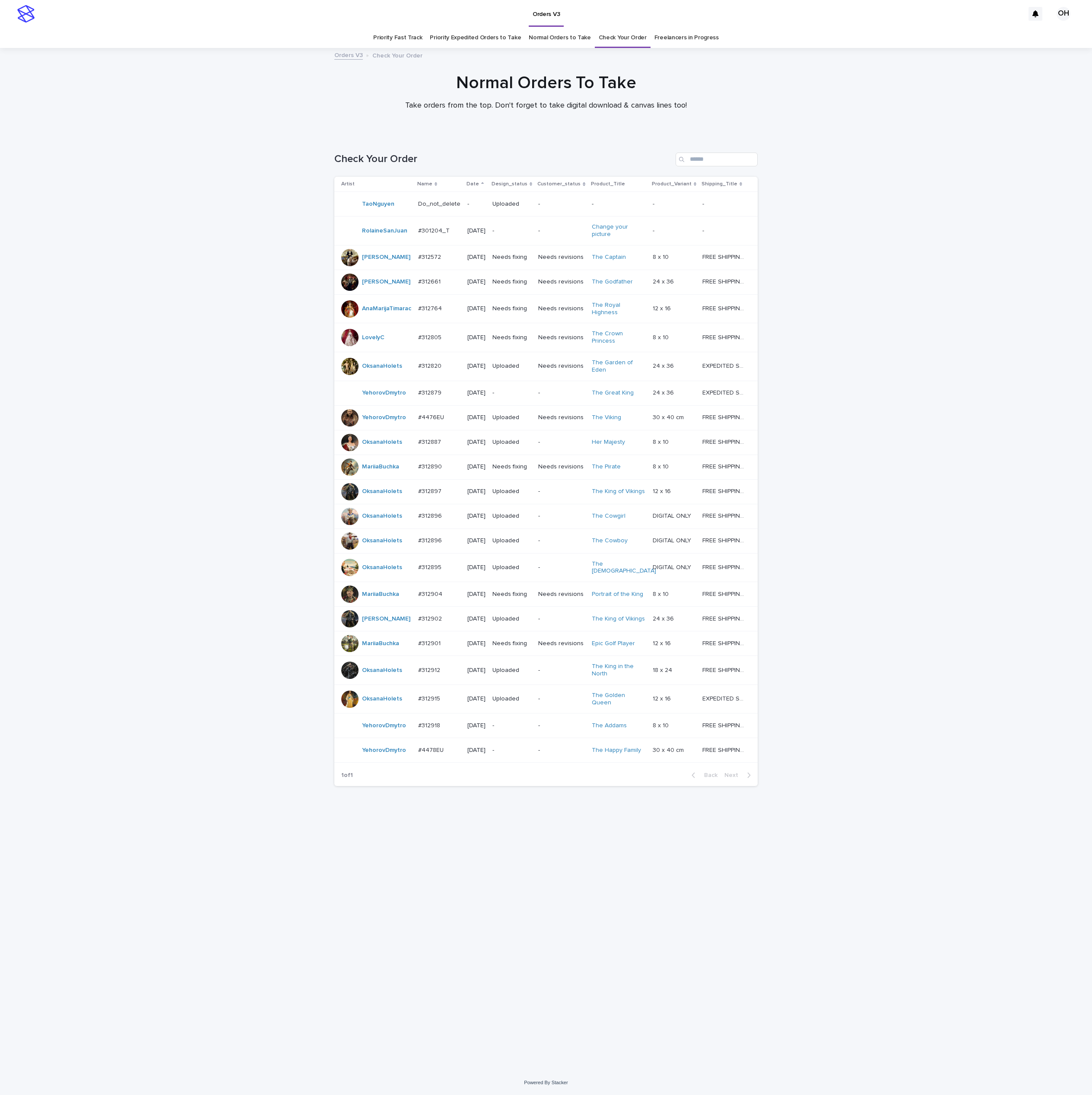
click at [427, 706] on div "#312915 #312915" at bounding box center [439, 698] width 42 height 14
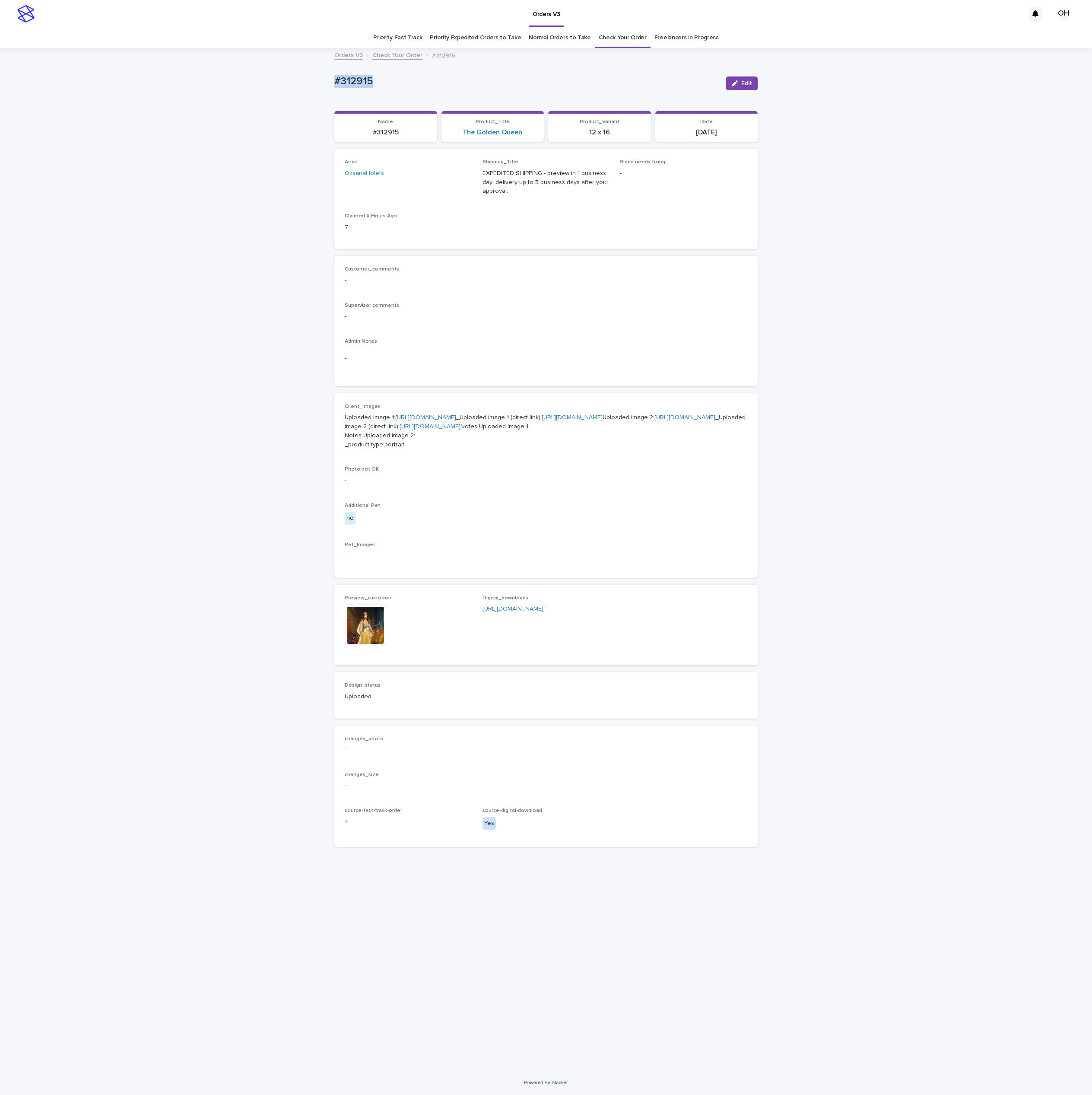
drag, startPoint x: 403, startPoint y: 79, endPoint x: 317, endPoint y: 68, distance: 86.7
click at [317, 68] on div "Loading... Saving… Loading... Saving… #312915 Edit #312915 Edit Sorry, there wa…" at bounding box center [546, 559] width 1092 height 1021
drag, startPoint x: 349, startPoint y: 80, endPoint x: 355, endPoint y: 82, distance: 6.3
copy p "#312915"
click at [638, 31] on link "Check Your Order" at bounding box center [622, 37] width 48 height 20
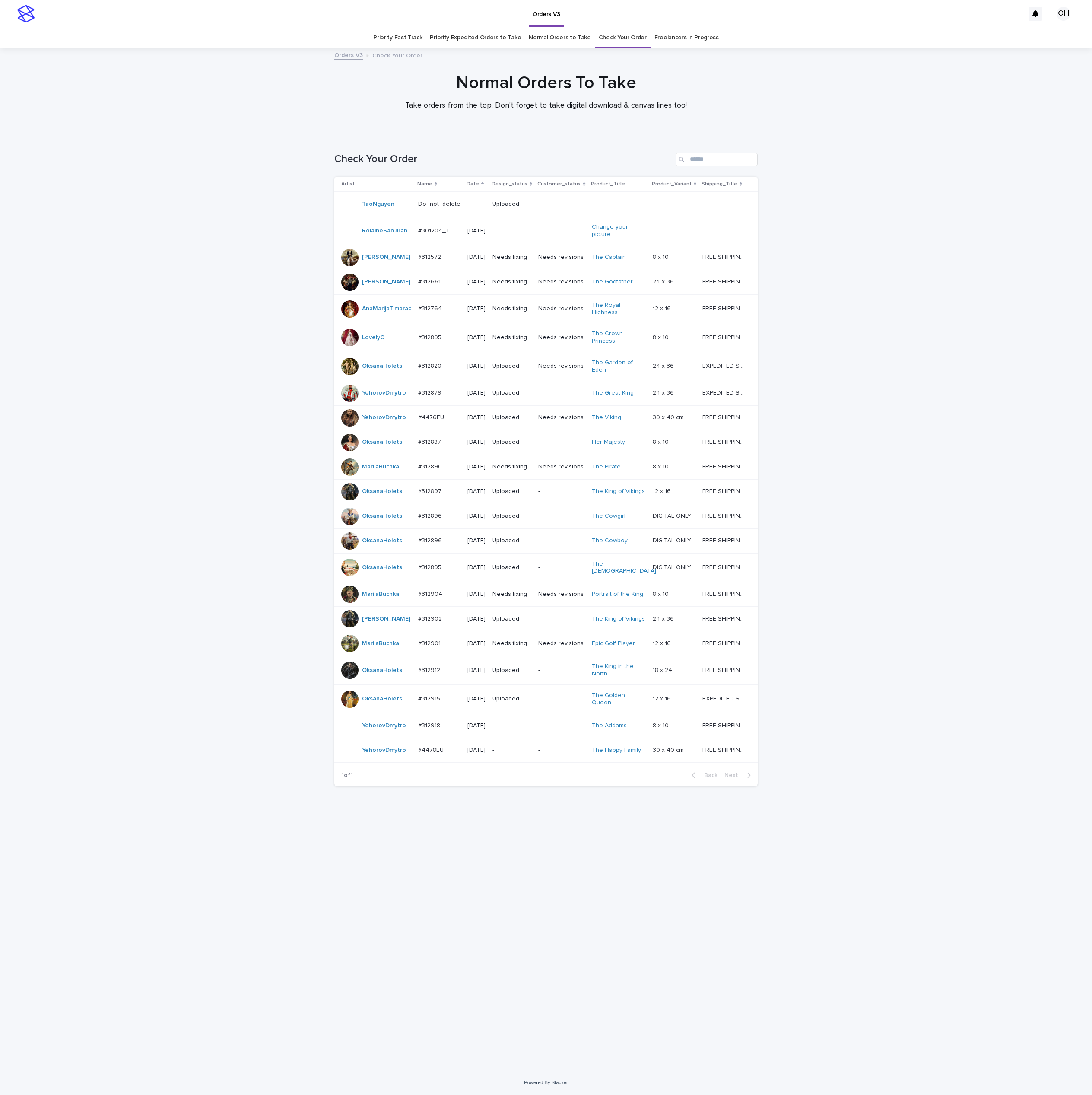
click at [598, 16] on div "Orders V3" at bounding box center [531, 14] width 985 height 27
click at [865, 317] on div "Loading... Saving… Loading... Saving… Check Your Order Artist Name Date Design_…" at bounding box center [546, 603] width 1092 height 935
click at [429, 421] on p "#4476EU" at bounding box center [432, 417] width 27 height 9
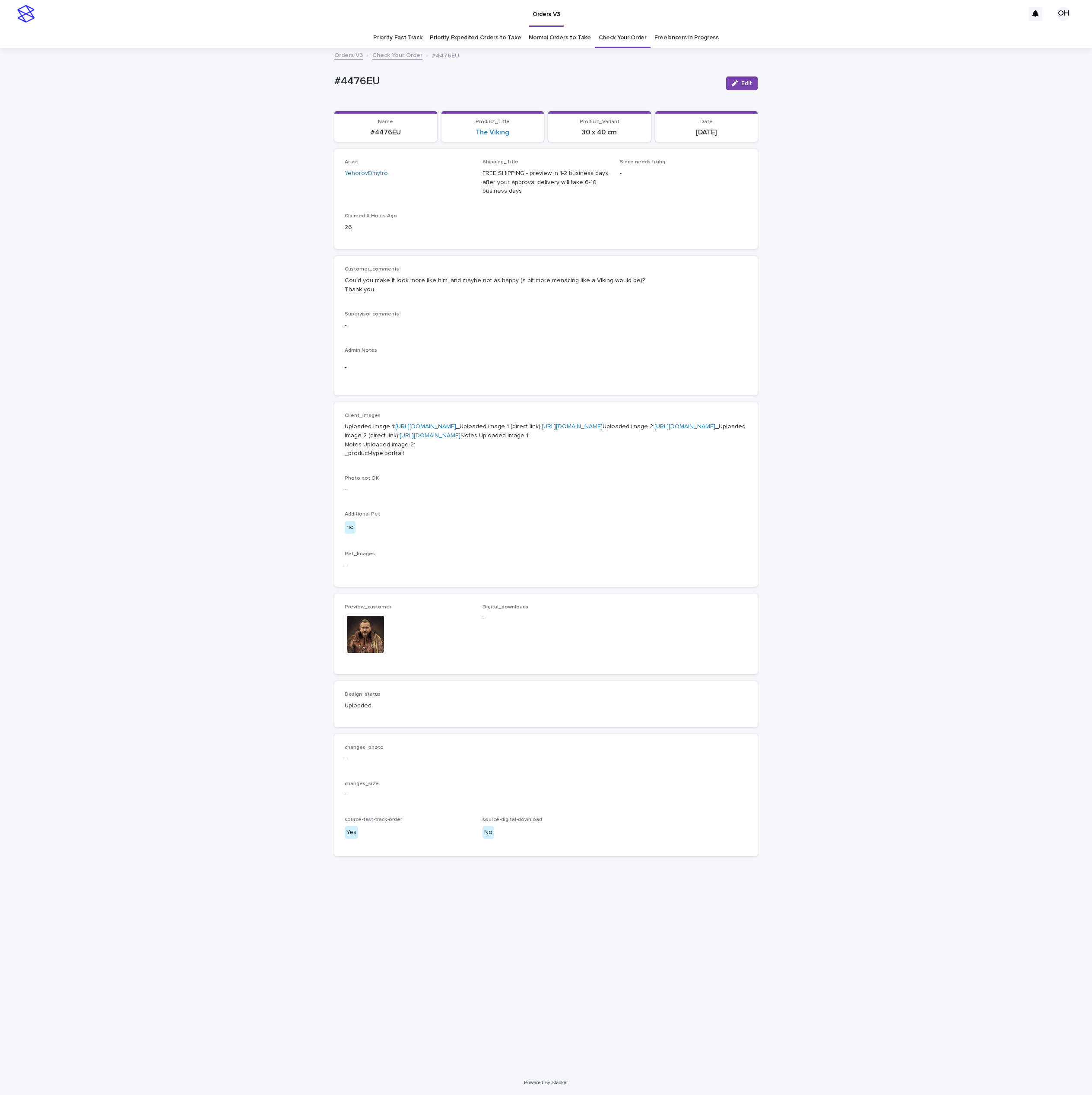
click at [424, 458] on p "Uploaded image 1: [URL][DOMAIN_NAME] _Uploaded image 1 (direct link): [URL][DOM…" at bounding box center [546, 440] width 402 height 36
click at [654, 430] on link "[URL][DOMAIN_NAME]" at bounding box center [685, 427] width 61 height 6
click at [481, 431] on p "Uploaded image 1: [URL][DOMAIN_NAME] _Uploaded image 1 (direct link): [URL][DOM…" at bounding box center [546, 440] width 402 height 36
click at [456, 430] on link "[URL][DOMAIN_NAME]" at bounding box center [426, 427] width 61 height 6
click at [382, 655] on img at bounding box center [365, 634] width 41 height 41
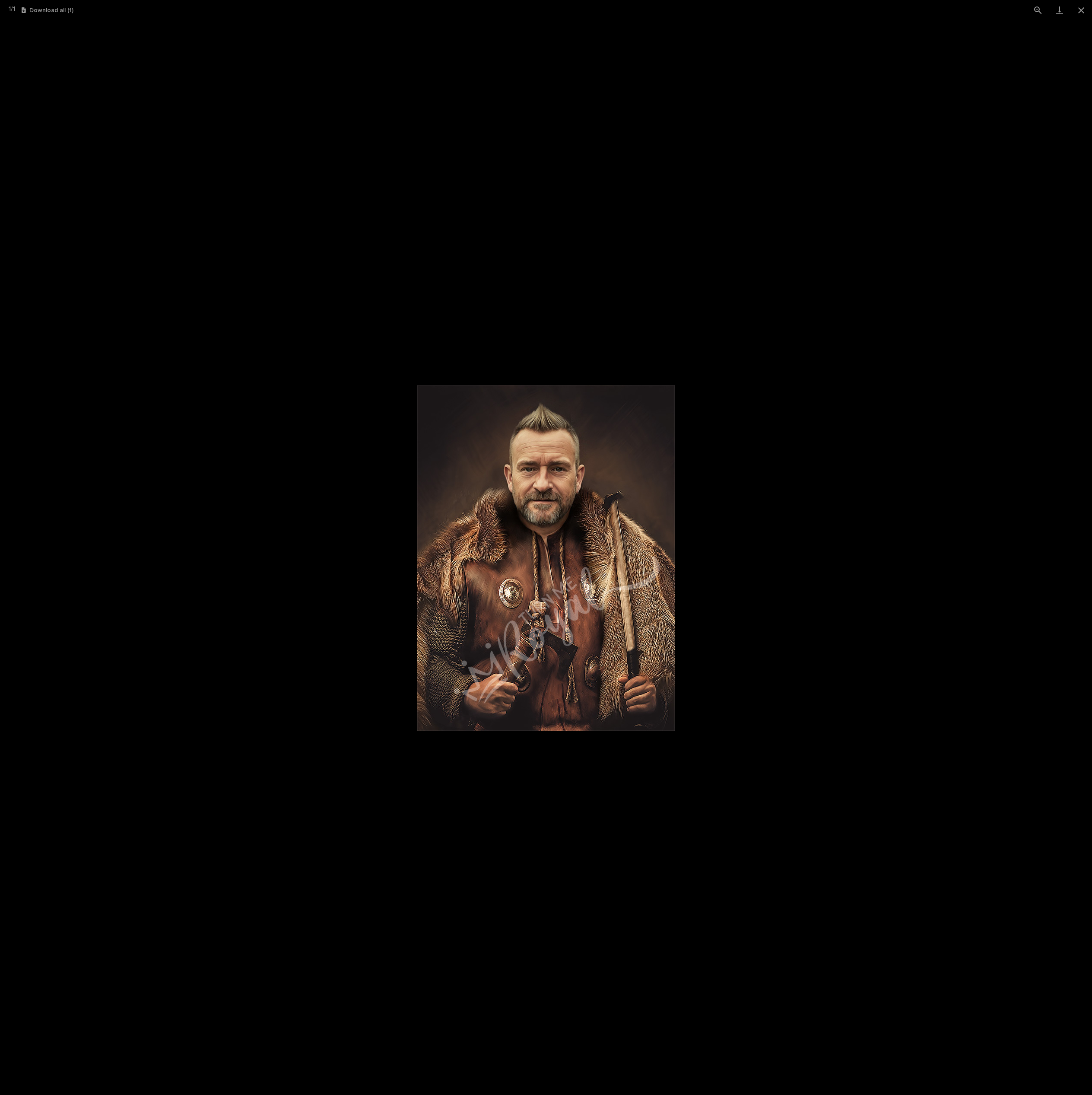
click at [931, 535] on picture at bounding box center [546, 558] width 1092 height 1075
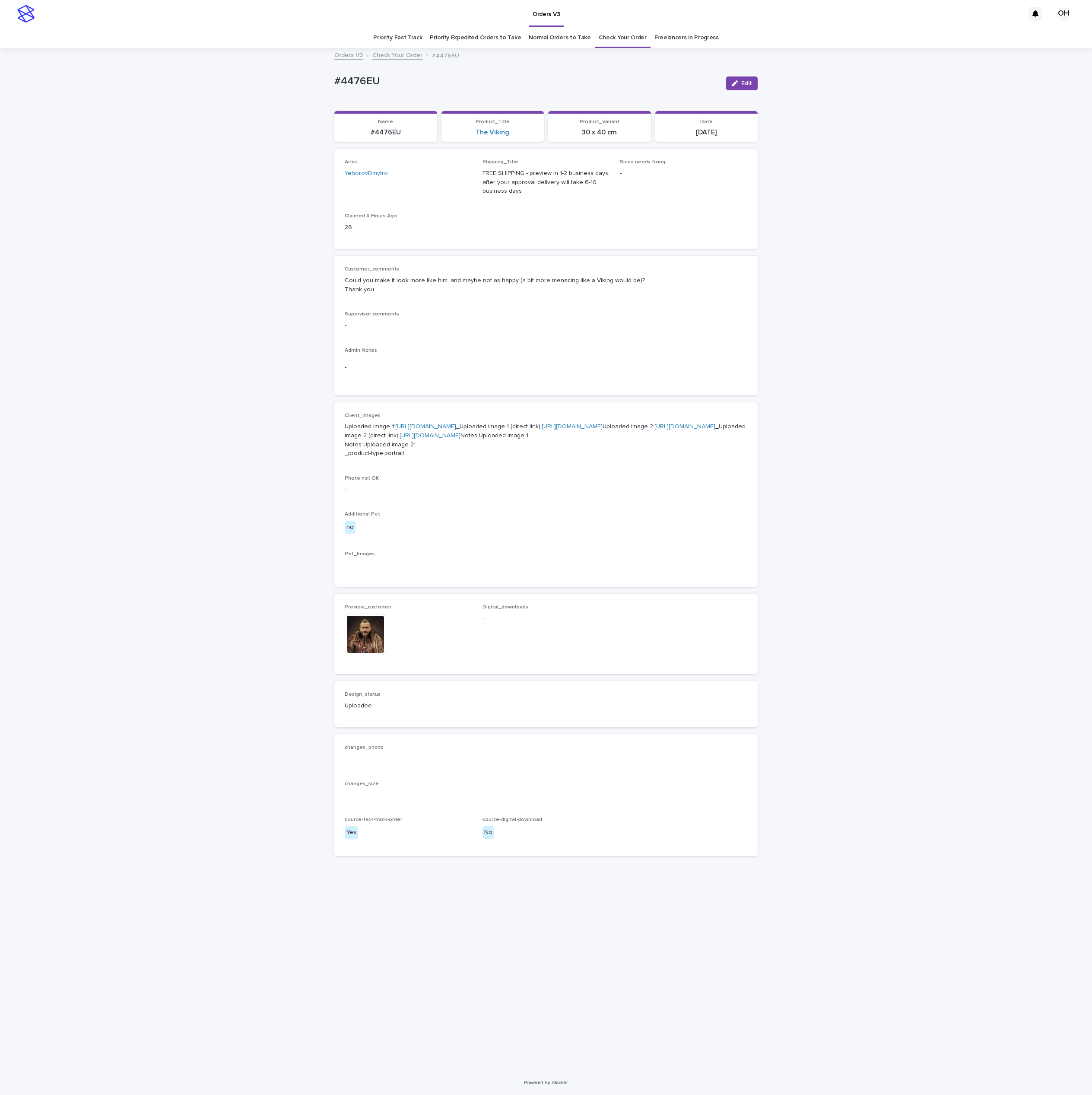
click at [654, 430] on link "[URL][DOMAIN_NAME]" at bounding box center [685, 427] width 61 height 6
click at [404, 430] on link "[URL][DOMAIN_NAME]" at bounding box center [426, 427] width 61 height 6
click at [749, 79] on button "Edit" at bounding box center [742, 84] width 31 height 14
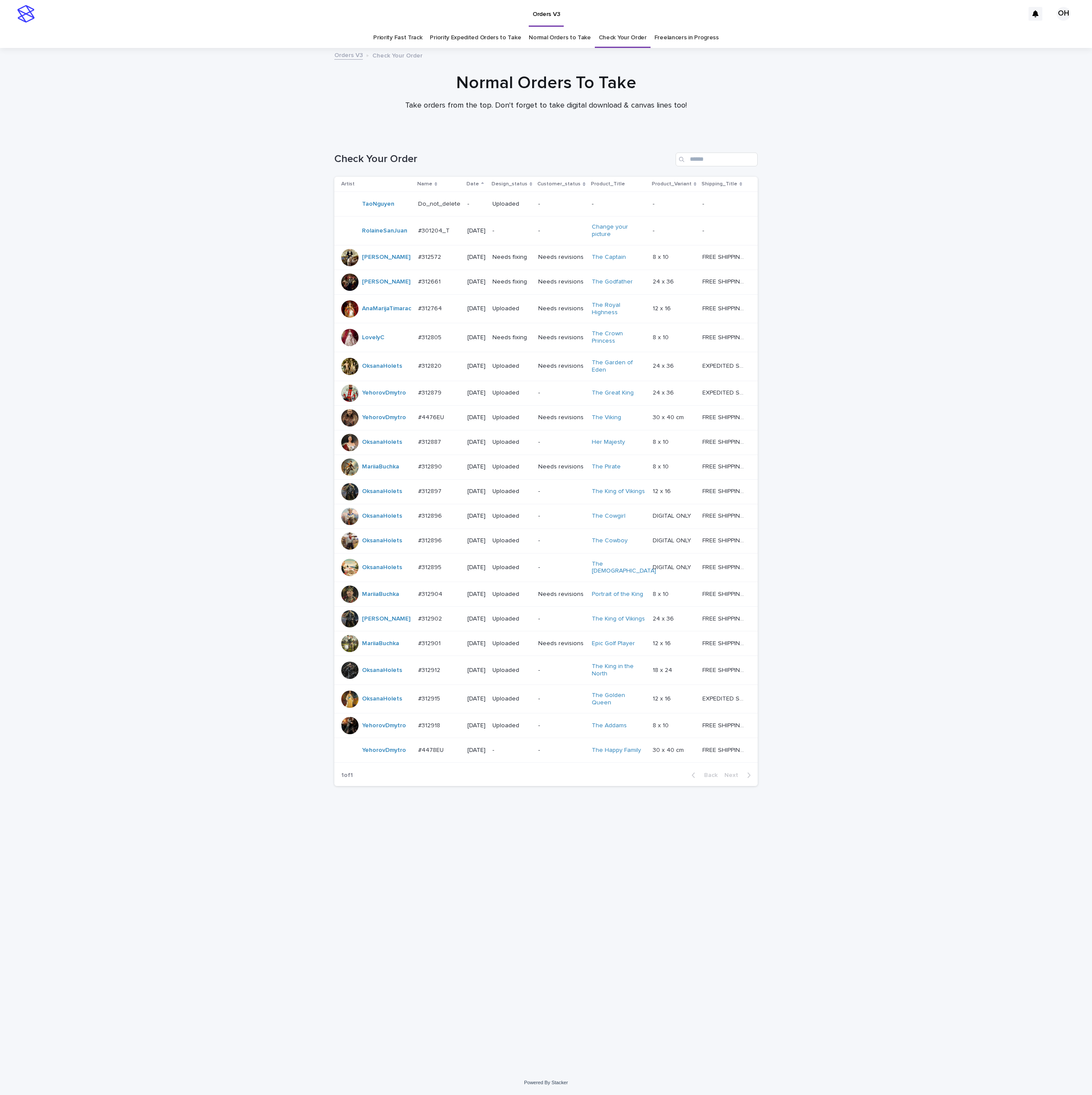
click at [631, 43] on link "Check Your Order" at bounding box center [622, 37] width 48 height 20
click at [351, 734] on div at bounding box center [350, 725] width 17 height 17
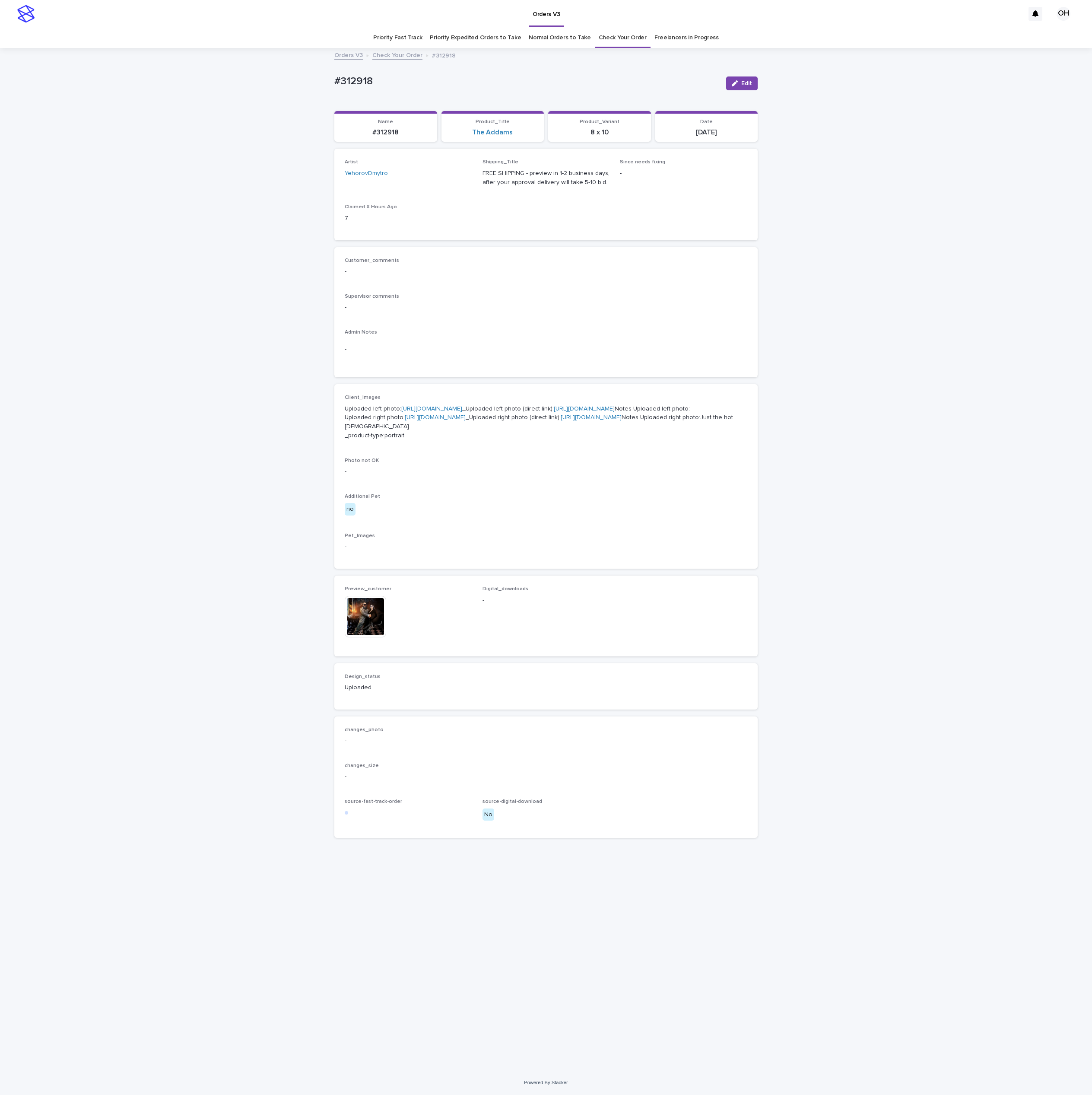
click at [379, 637] on img at bounding box center [365, 616] width 41 height 41
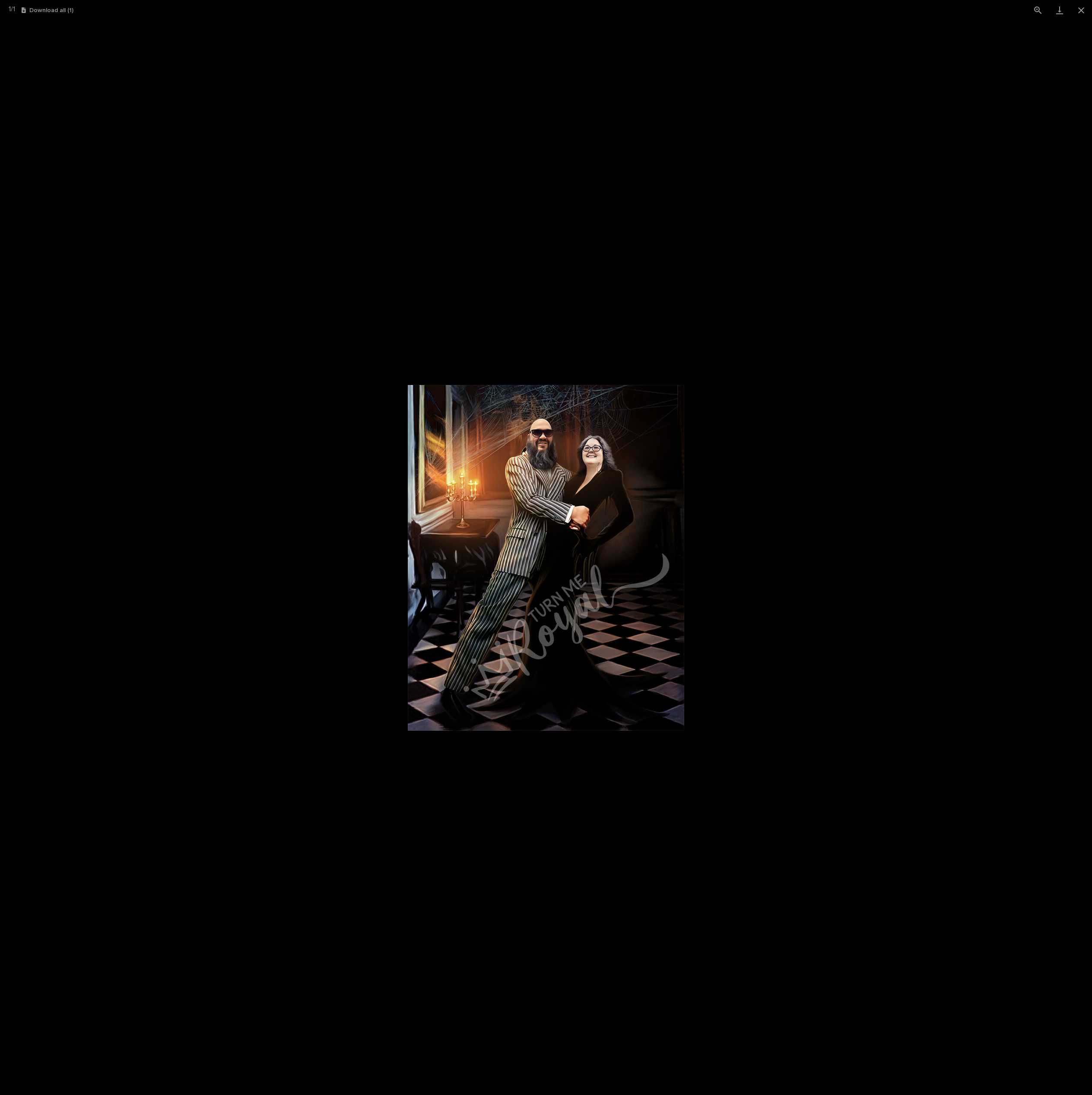
click at [815, 606] on picture at bounding box center [546, 558] width 1092 height 1075
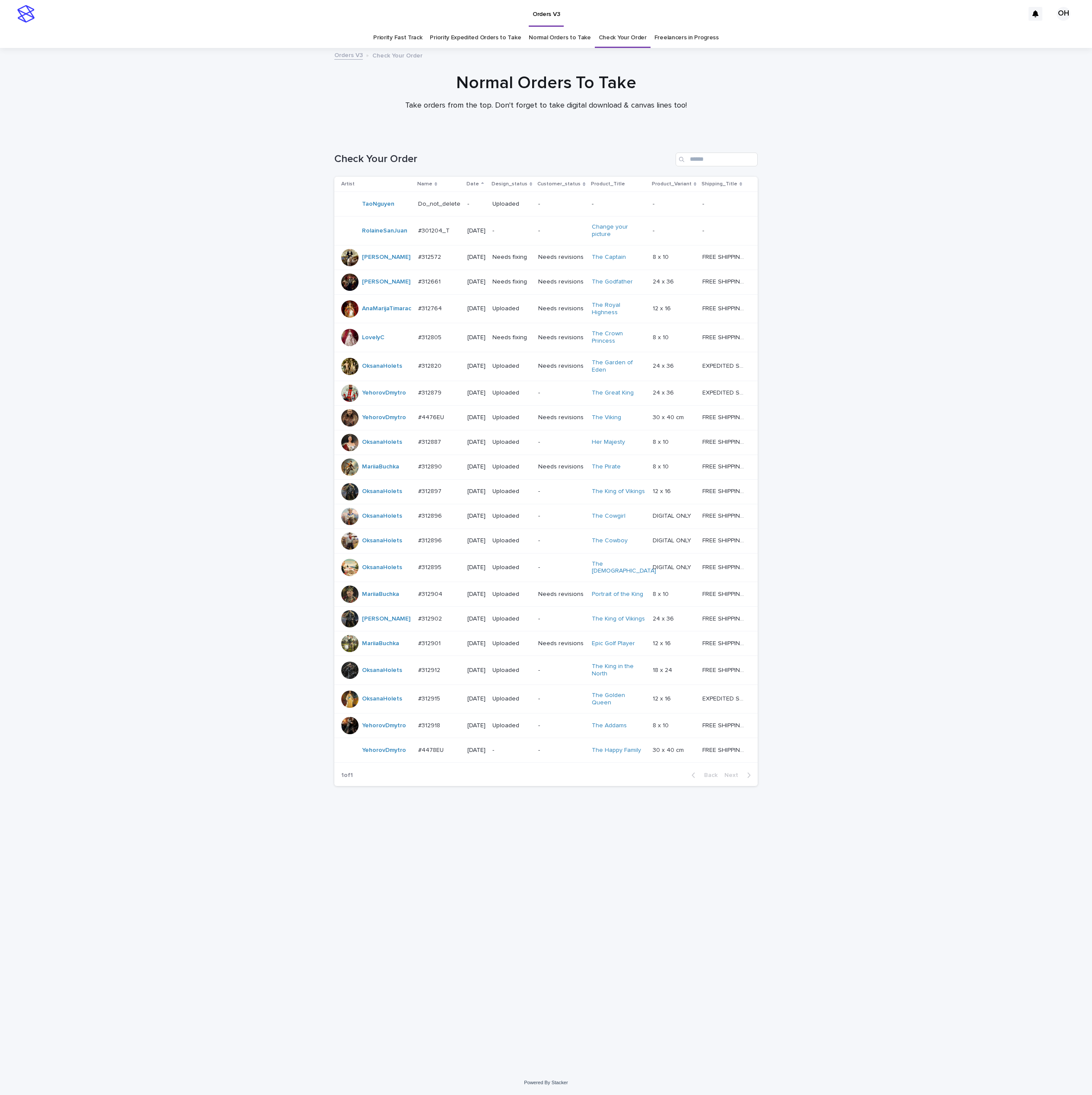
click at [439, 674] on p "#312912" at bounding box center [430, 669] width 24 height 9
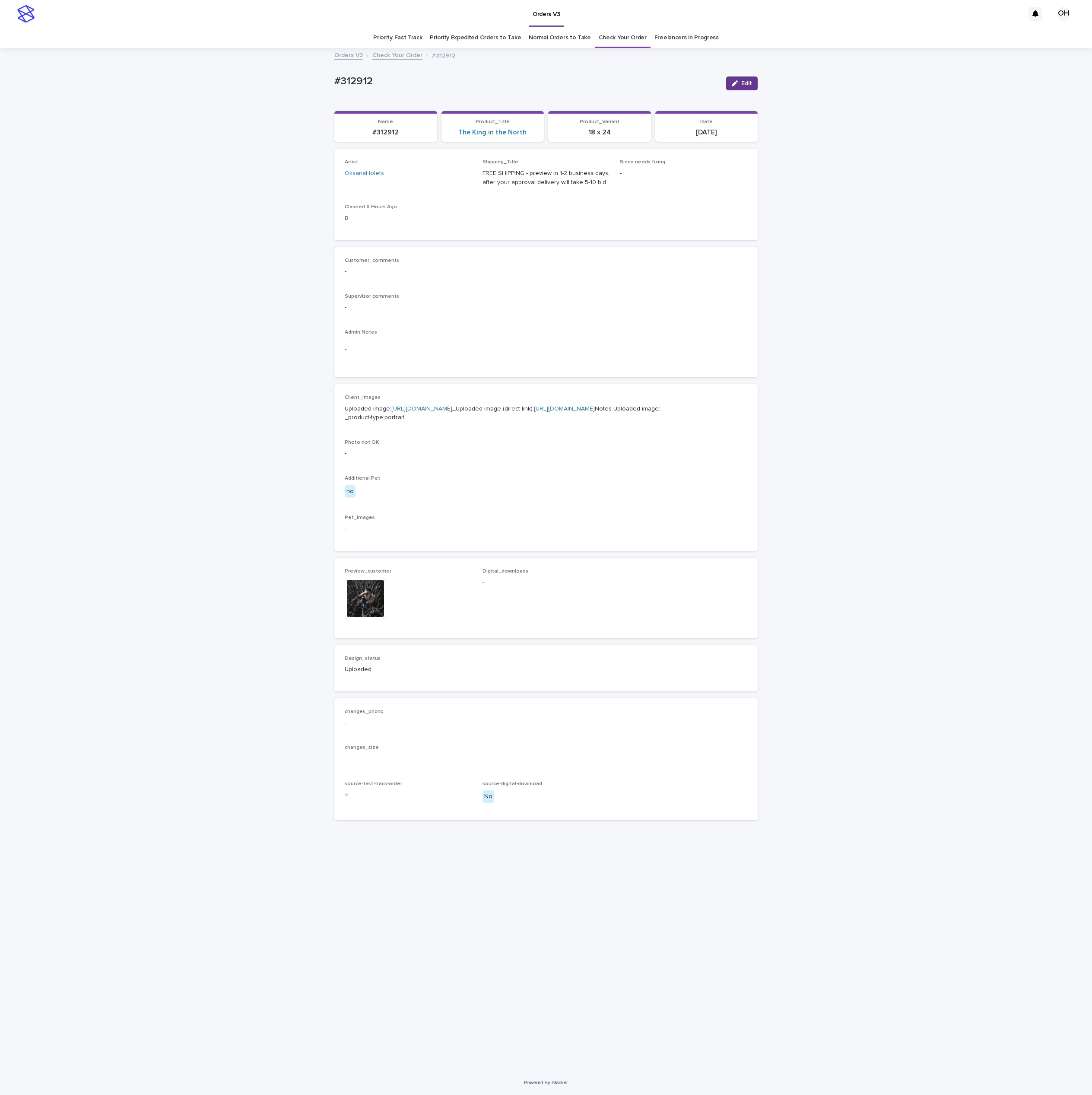
click at [740, 86] on button "Edit" at bounding box center [742, 84] width 31 height 14
click at [387, 591] on div at bounding box center [386, 586] width 10 height 10
click at [365, 596] on span "Add" at bounding box center [370, 593] width 11 height 6
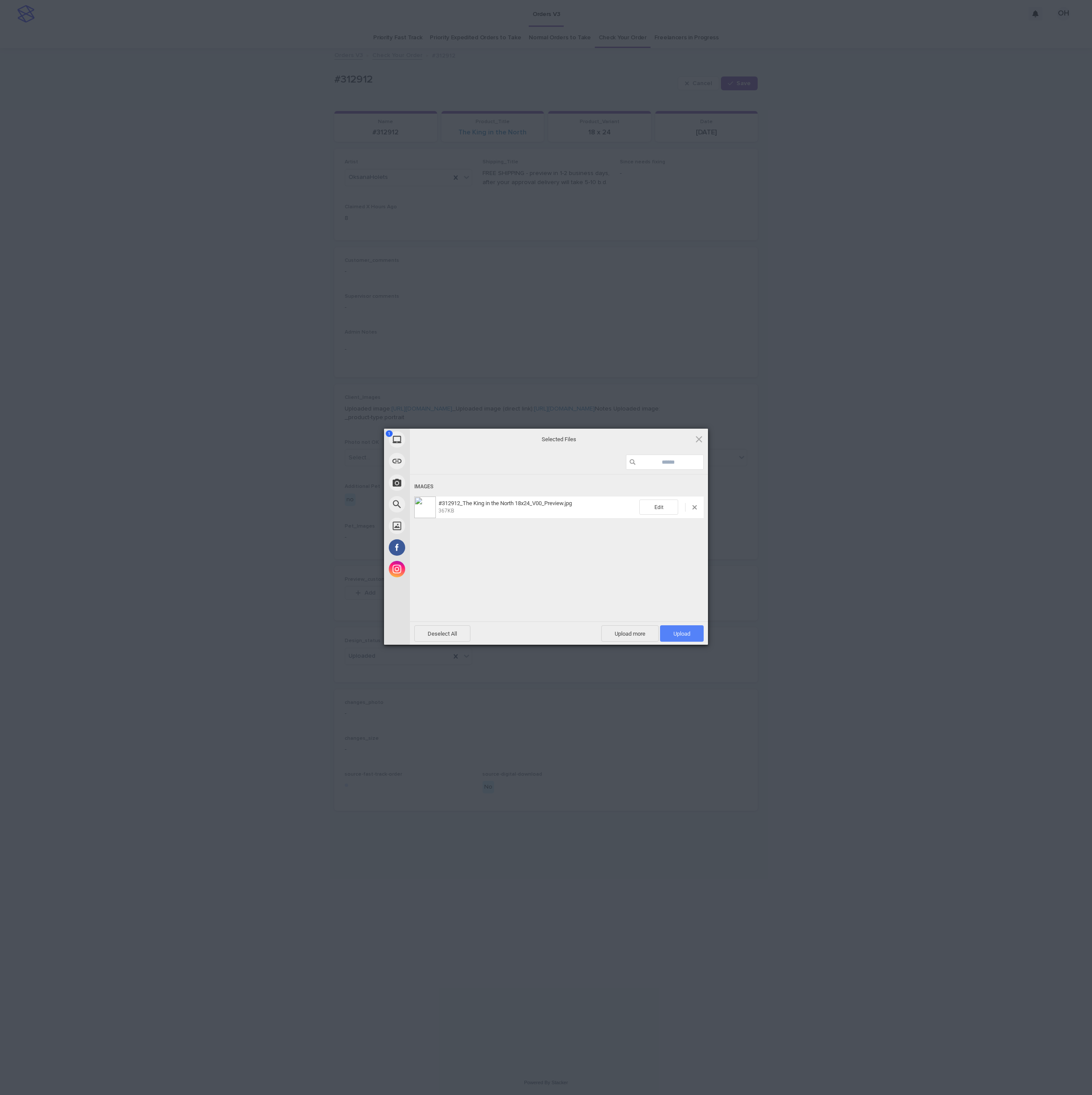
click at [680, 633] on span "Upload 1" at bounding box center [682, 634] width 17 height 7
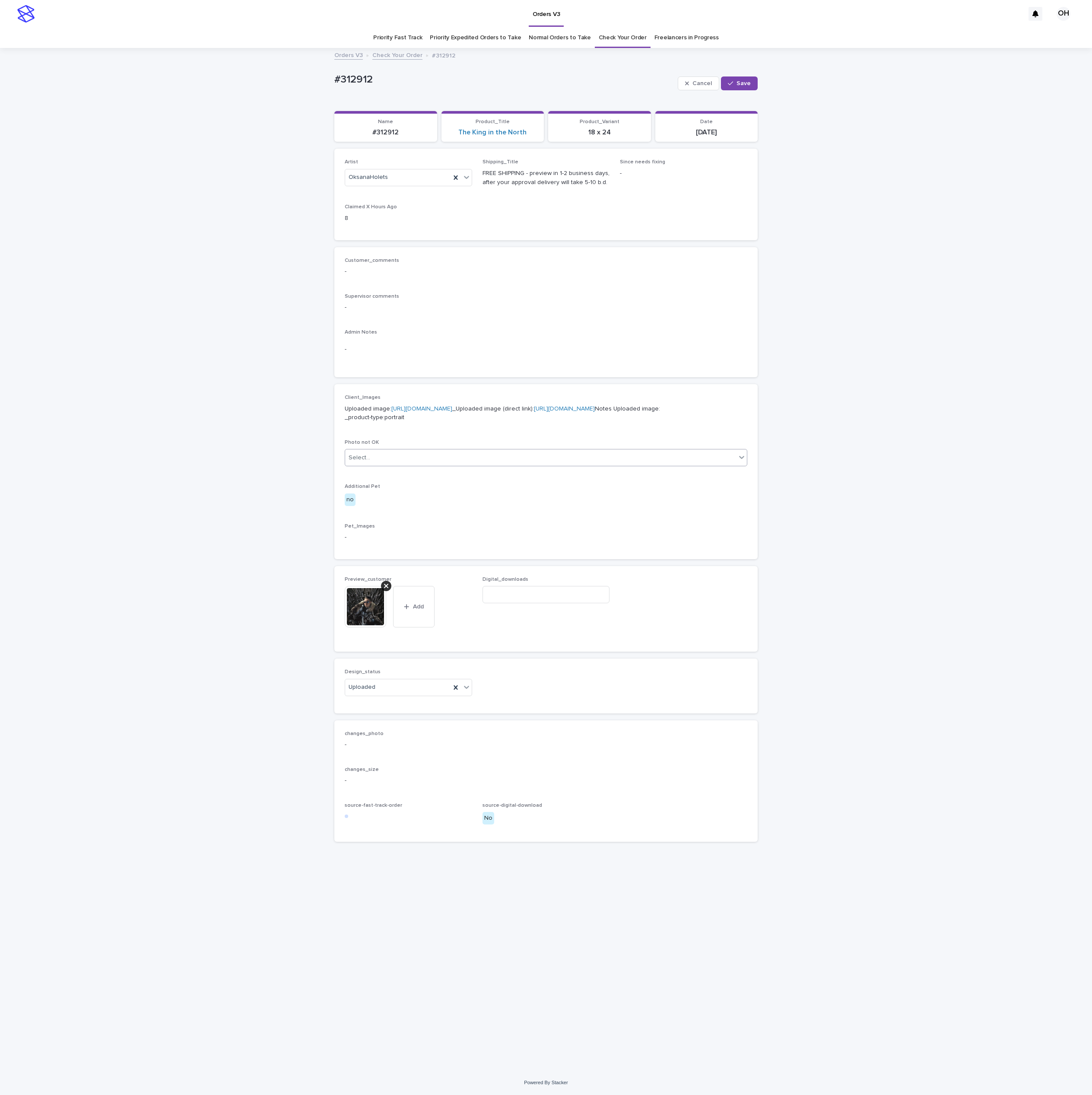
click at [527, 465] on div "Select..." at bounding box center [540, 458] width 391 height 14
click at [753, 88] on button "Save" at bounding box center [739, 84] width 37 height 14
click at [414, 412] on link "[URL][DOMAIN_NAME]" at bounding box center [422, 409] width 61 height 6
